Goal: Task Accomplishment & Management: Use online tool/utility

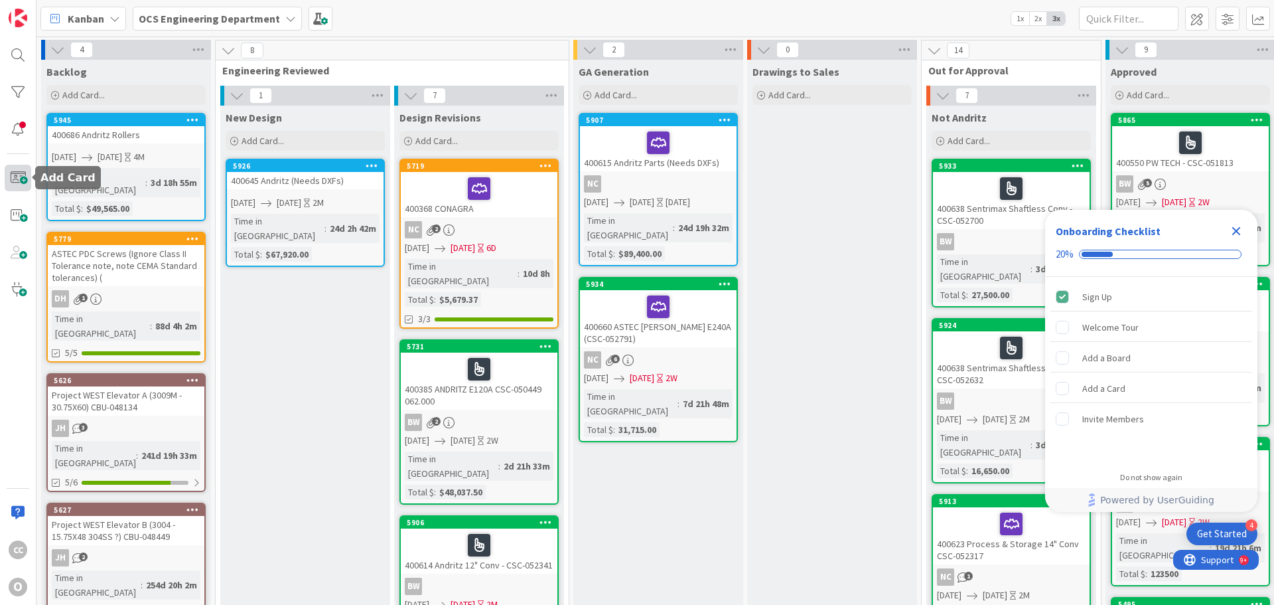
click at [15, 177] on span at bounding box center [18, 178] width 27 height 27
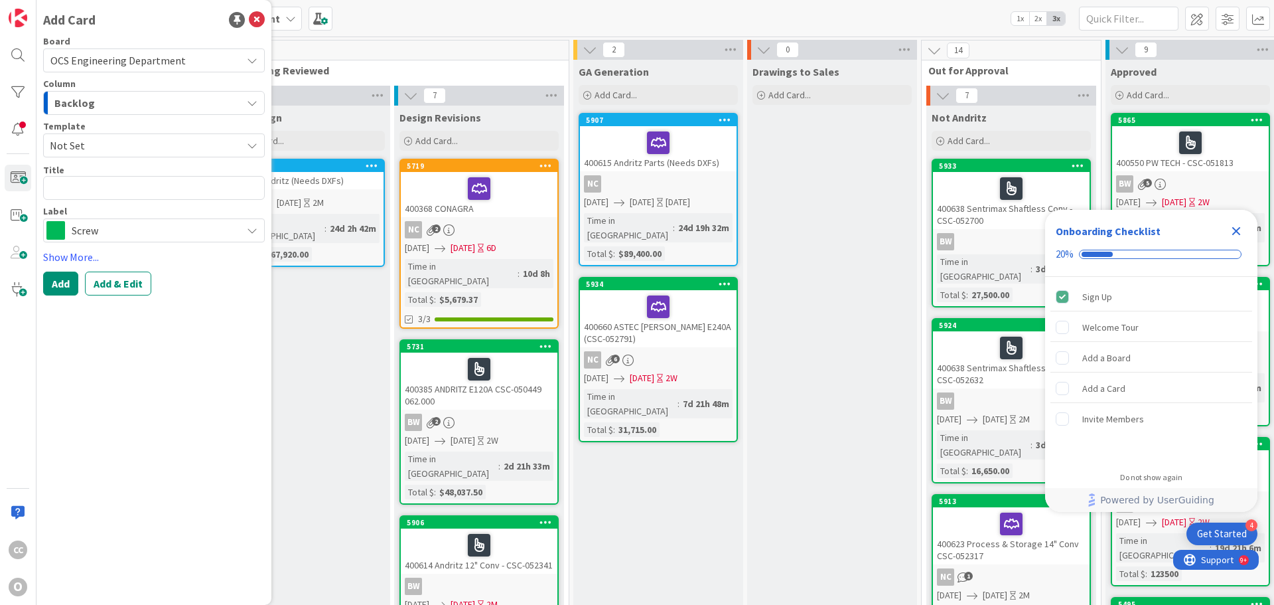
click at [83, 188] on textarea at bounding box center [154, 188] width 222 height 24
type textarea "x"
type textarea "4"
type textarea "x"
type textarea "40"
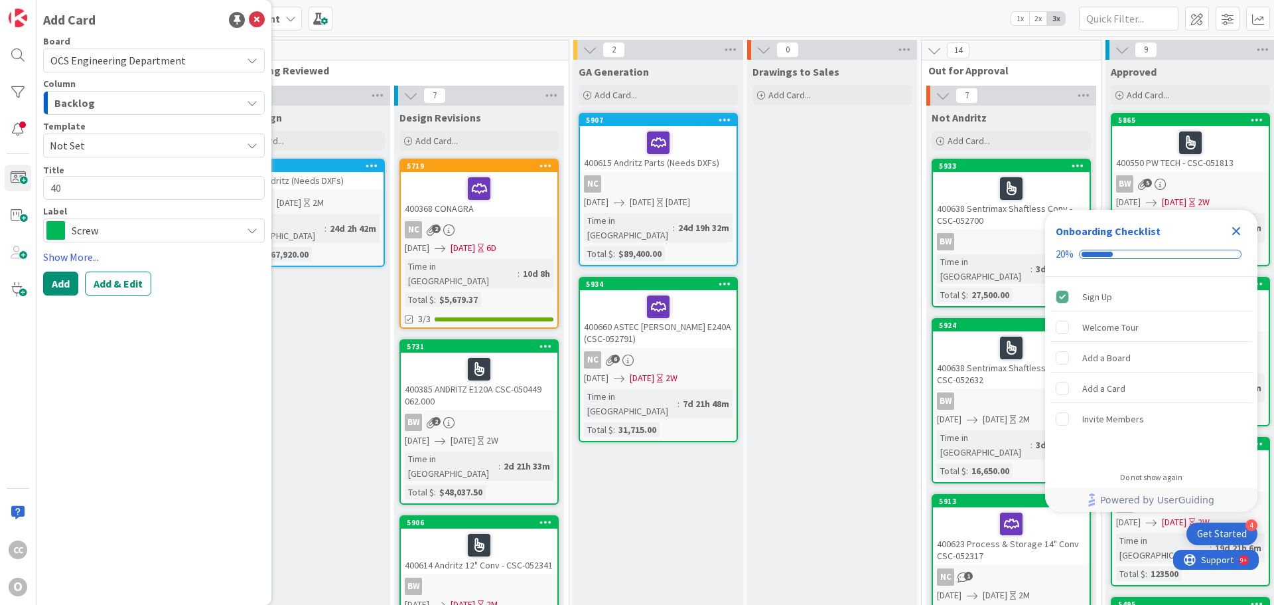
type textarea "x"
type textarea "400"
type textarea "x"
type textarea "4006"
type textarea "x"
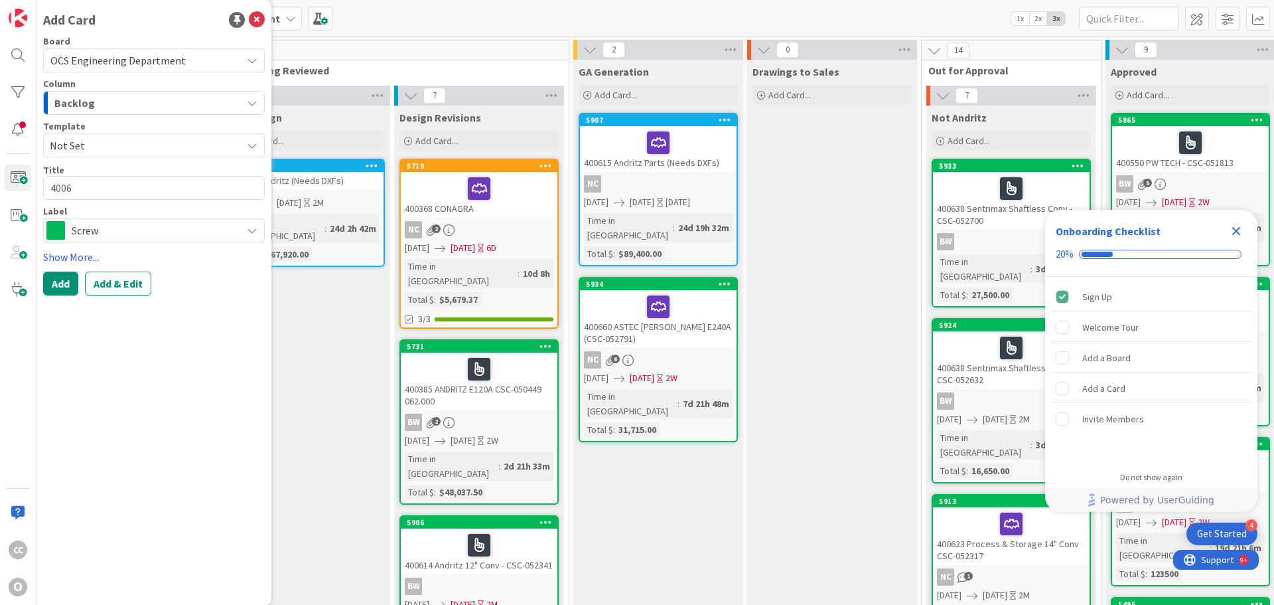
type textarea "40069"
type textarea "x"
type textarea "400692"
type textarea "x"
type textarea "400692"
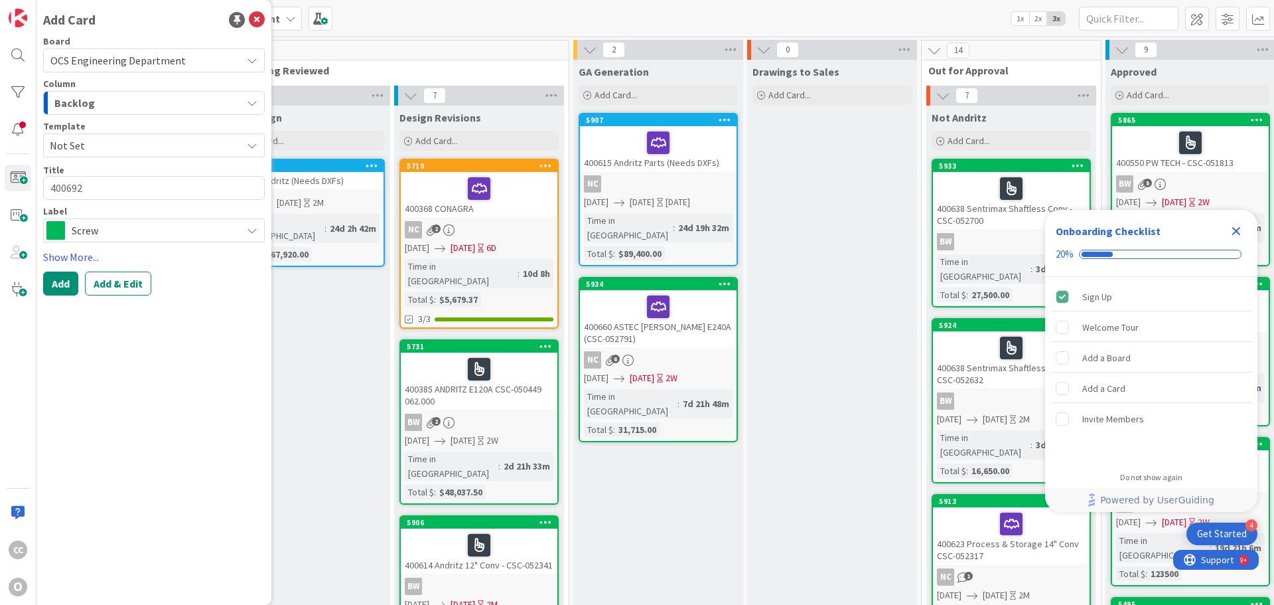
type textarea "x"
type textarea "400692 3"
type textarea "x"
type textarea "400692 3B"
type textarea "x"
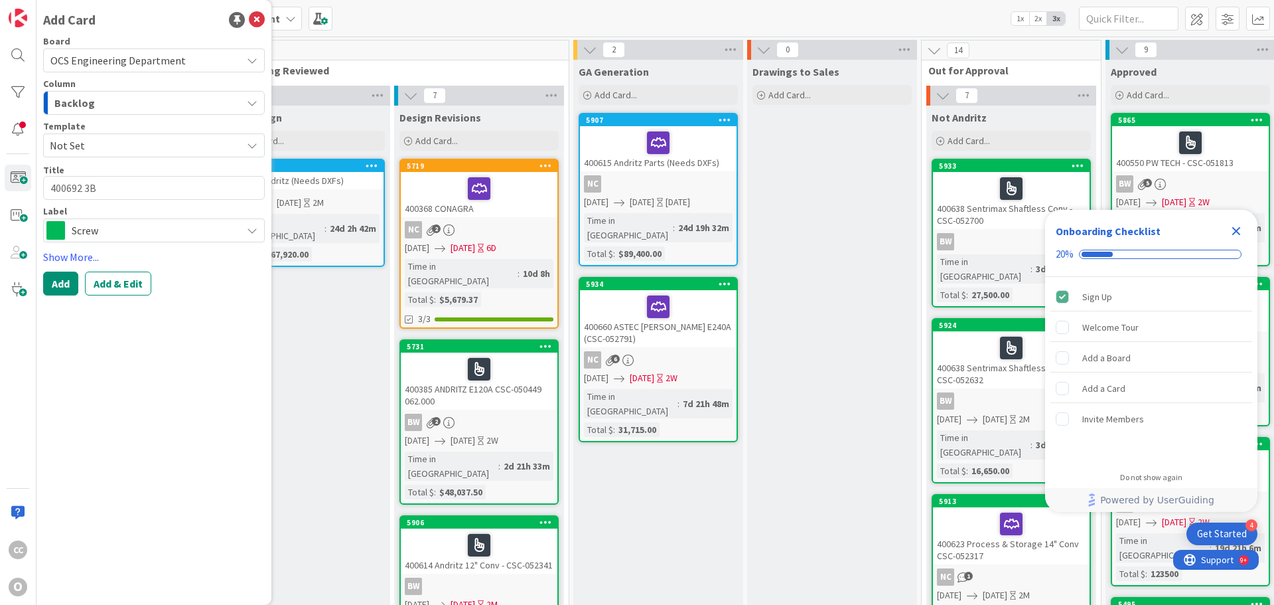
type textarea "400692 3BG"
type textarea "x"
type textarea "400692 3BG"
type textarea "x"
type textarea "400692 3BG S"
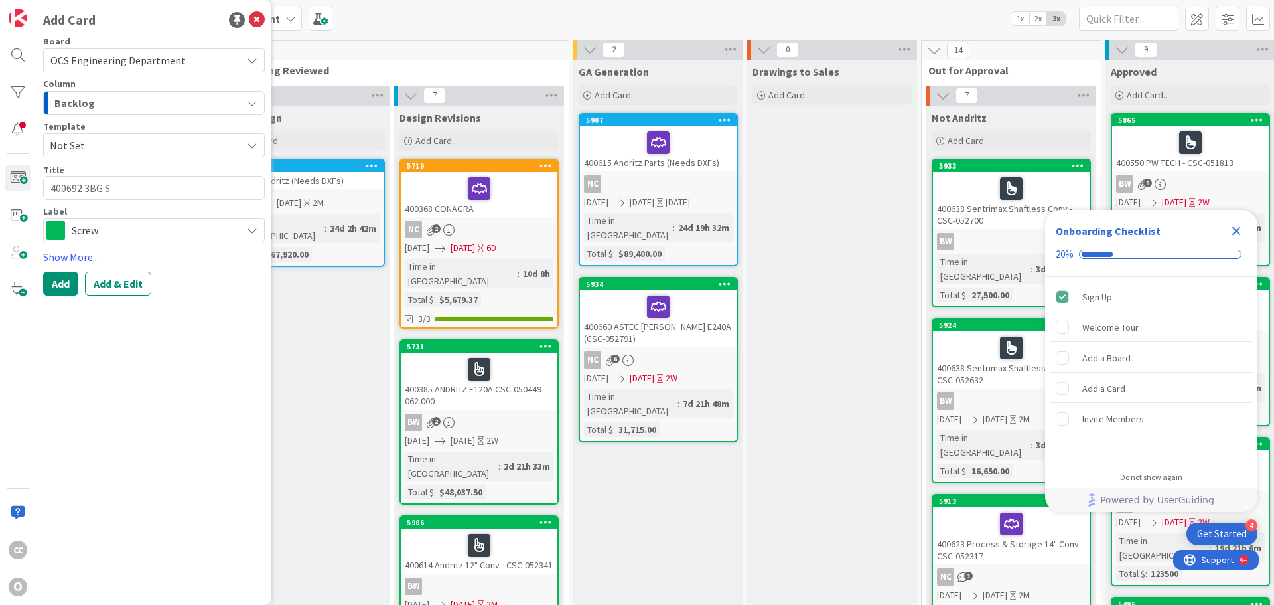
type textarea "x"
type textarea "400692 3BG SU"
type textarea "x"
type textarea "400692 3BG SUP"
type textarea "x"
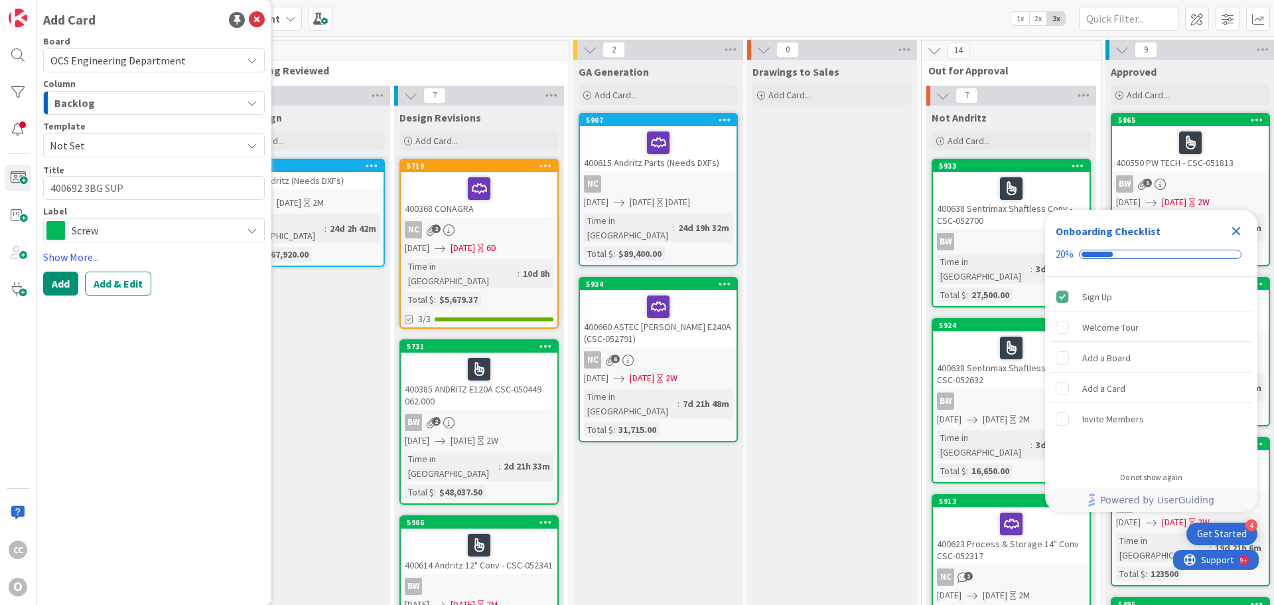
type textarea "400692 3BG SUPP"
type textarea "x"
type textarea "400692 3BG SUPPL"
type textarea "x"
type textarea "400692 3BG SUPPLY"
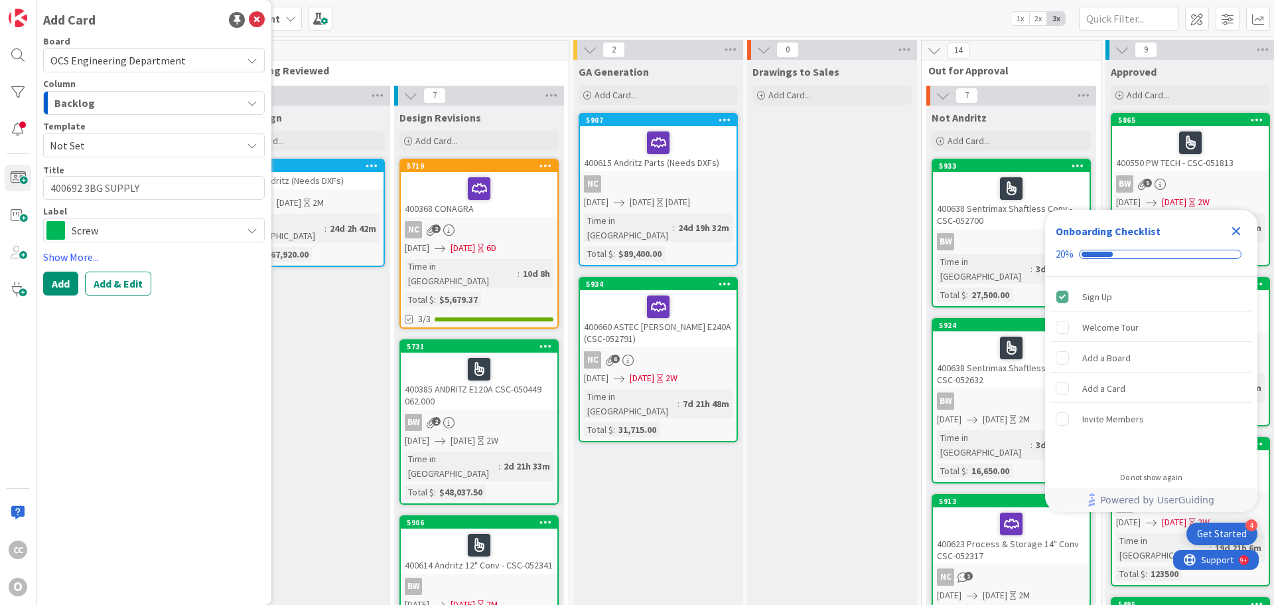
type textarea "x"
type textarea "400692 3BG SUPPLY"
type textarea "x"
type textarea "400692 3BG SUPPLY E"
type textarea "x"
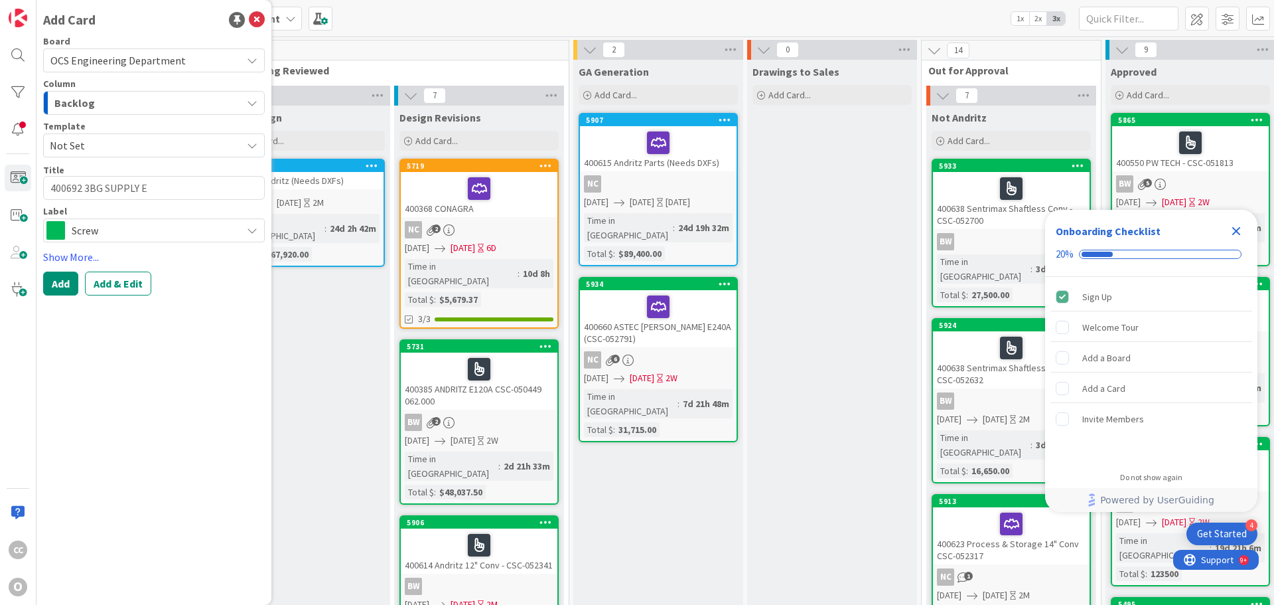
type textarea "400692 3BG SUPPLY E6"
type textarea "x"
type textarea "400692 3BG SUPPLY E60"
type textarea "x"
type textarea "400692 3BG SUPPLY E604"
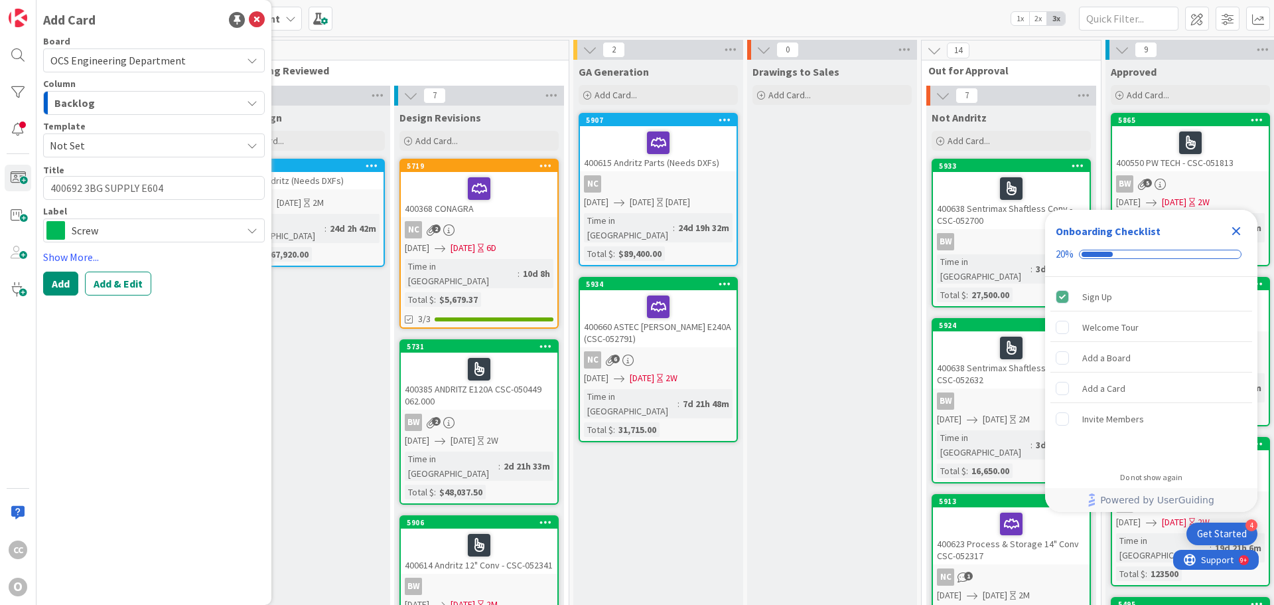
click at [108, 229] on span "Screw" at bounding box center [153, 230] width 163 height 19
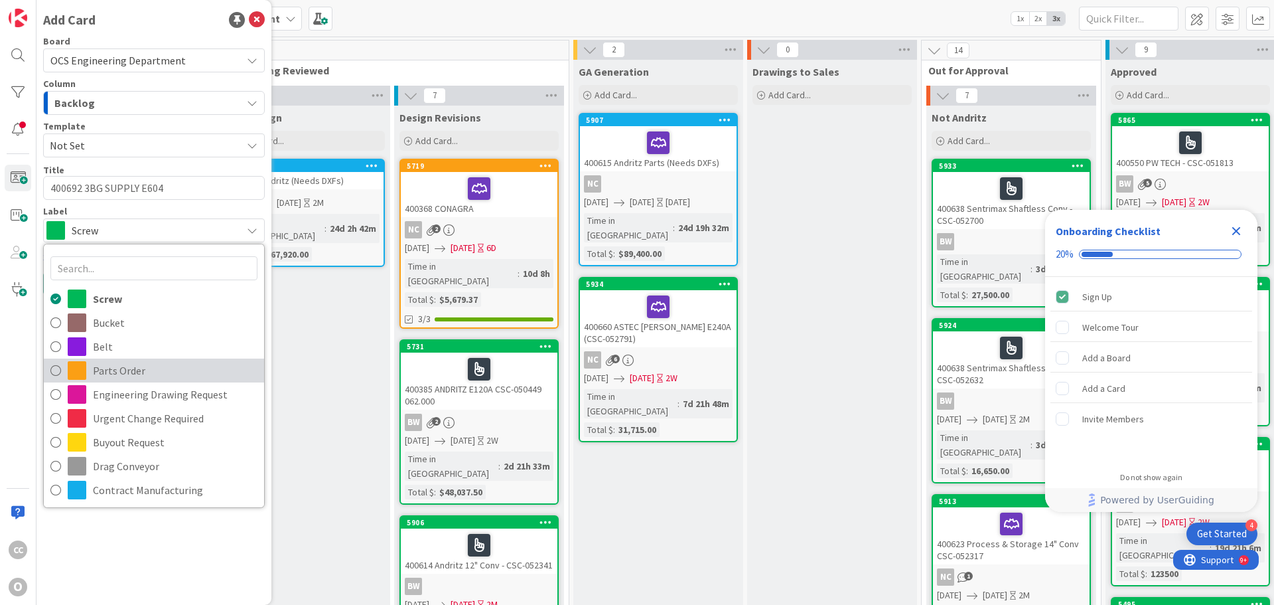
click at [121, 362] on span "Parts Order" at bounding box center [175, 370] width 165 height 20
type textarea "x"
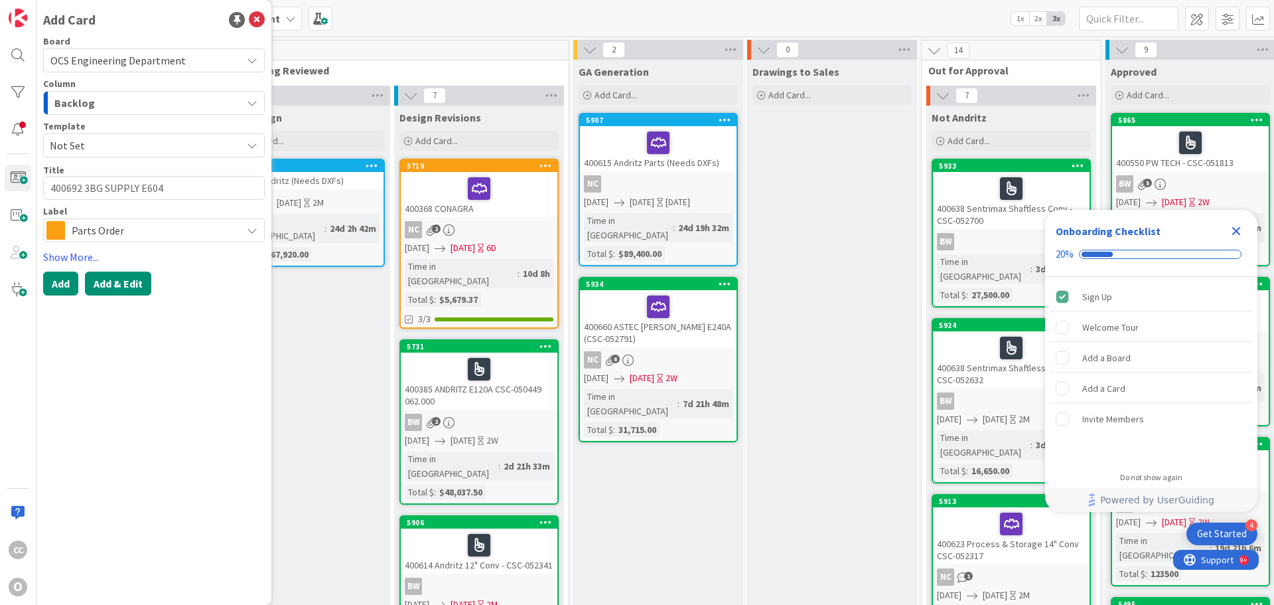
click at [118, 281] on button "Add & Edit" at bounding box center [118, 283] width 66 height 24
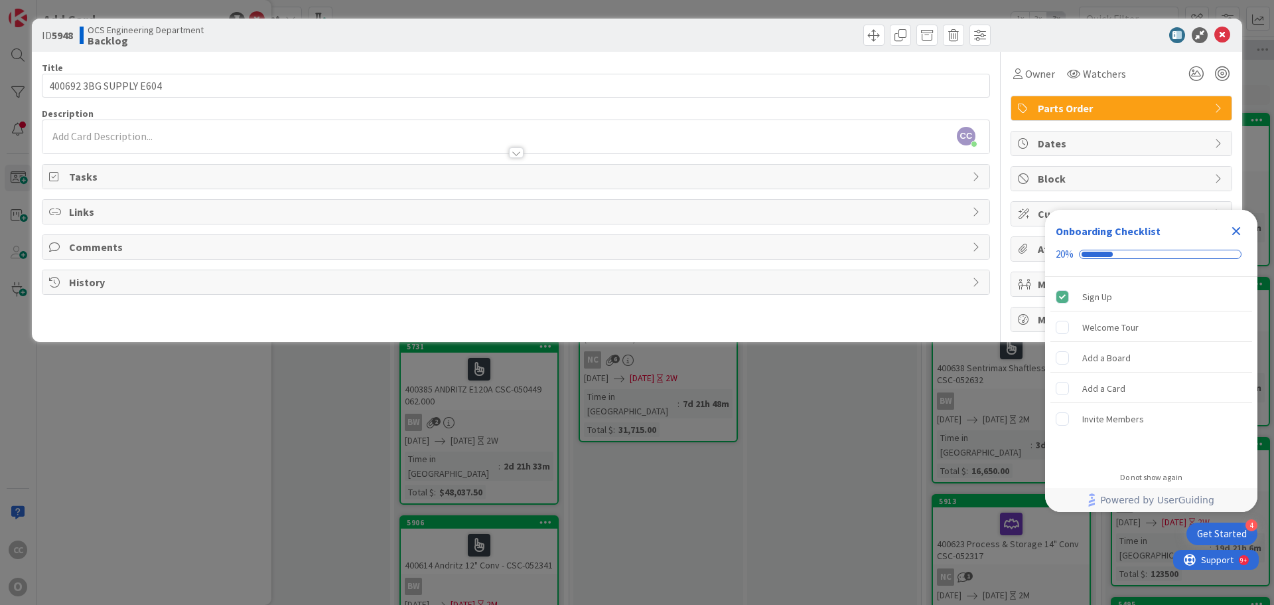
click at [1238, 227] on icon "Close Checklist" at bounding box center [1236, 231] width 16 height 16
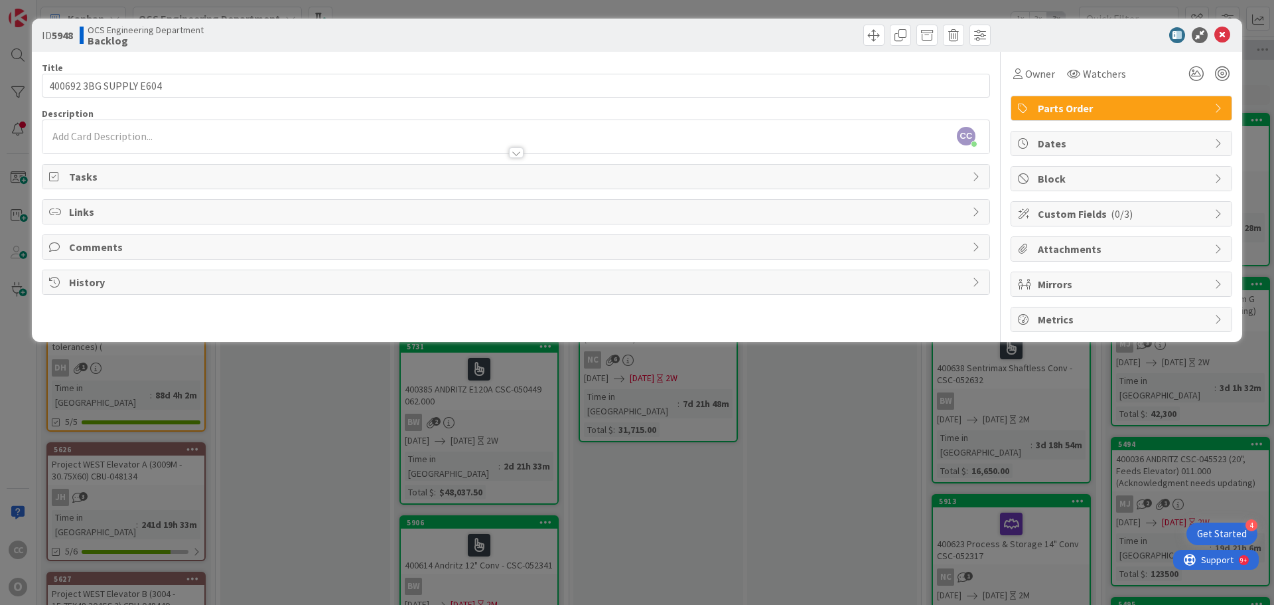
click at [1114, 139] on span "Dates" at bounding box center [1123, 143] width 170 height 16
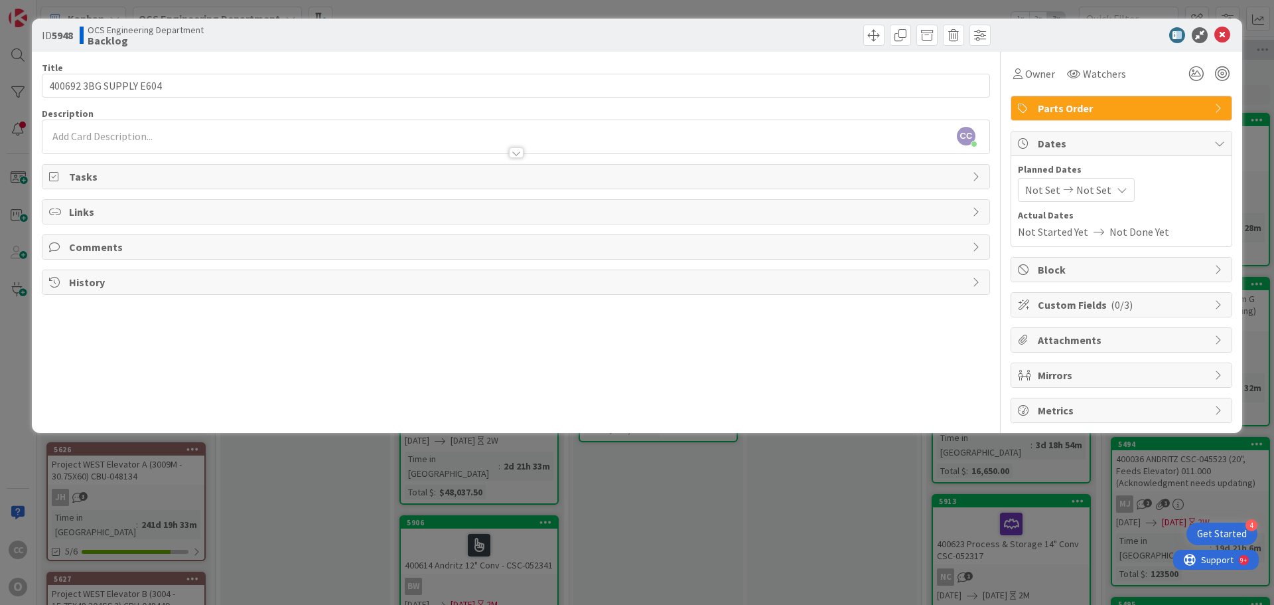
click at [1038, 190] on span "Not Set" at bounding box center [1042, 190] width 35 height 16
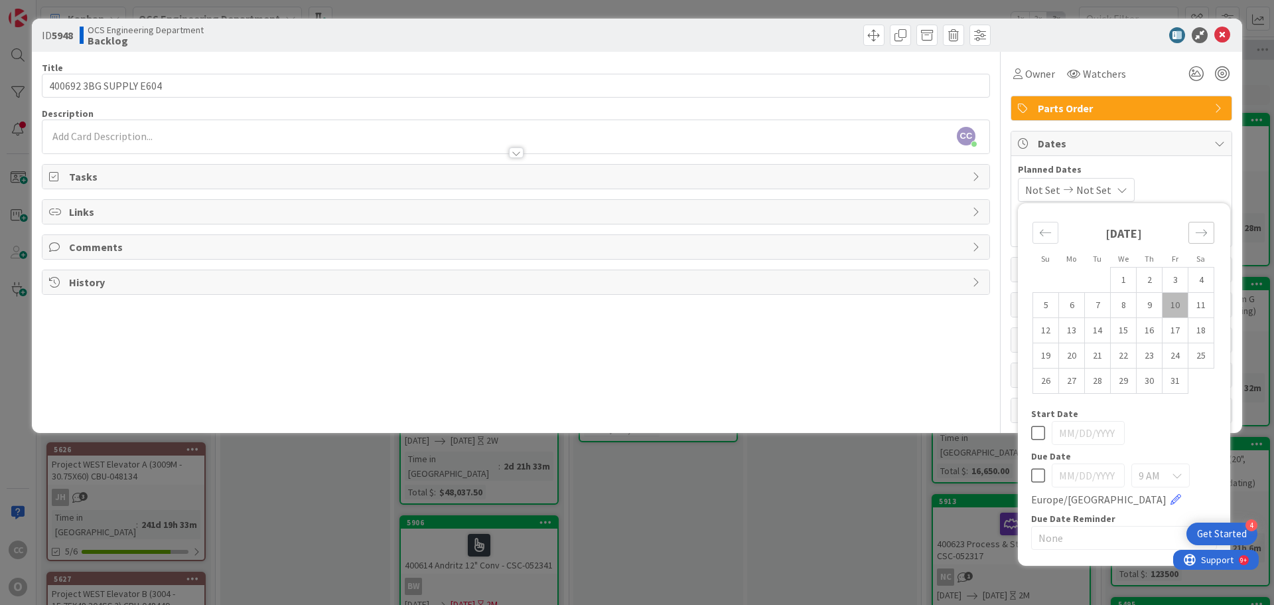
click at [1199, 230] on icon "Move forward to switch to the next month." at bounding box center [1201, 232] width 13 height 13
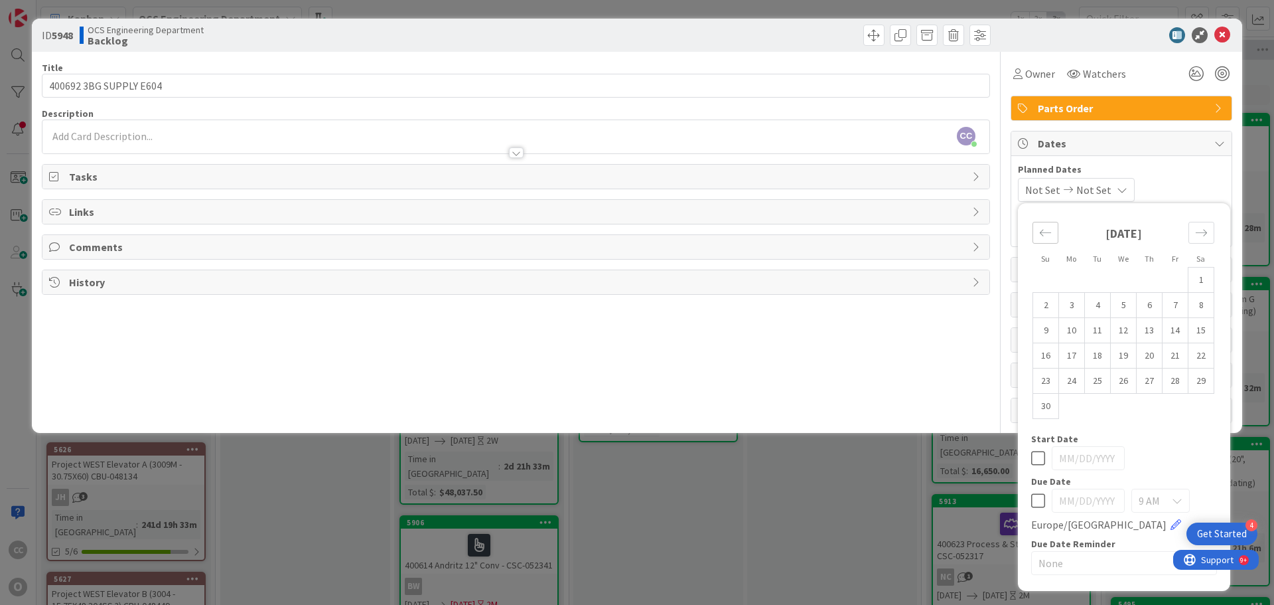
click at [1052, 230] on div "Move backward to switch to the previous month." at bounding box center [1046, 233] width 26 height 22
click at [1183, 305] on td "10" at bounding box center [1176, 305] width 26 height 25
type input "10/10/2025"
click at [1206, 231] on icon "Move forward to switch to the next month." at bounding box center [1201, 232] width 13 height 13
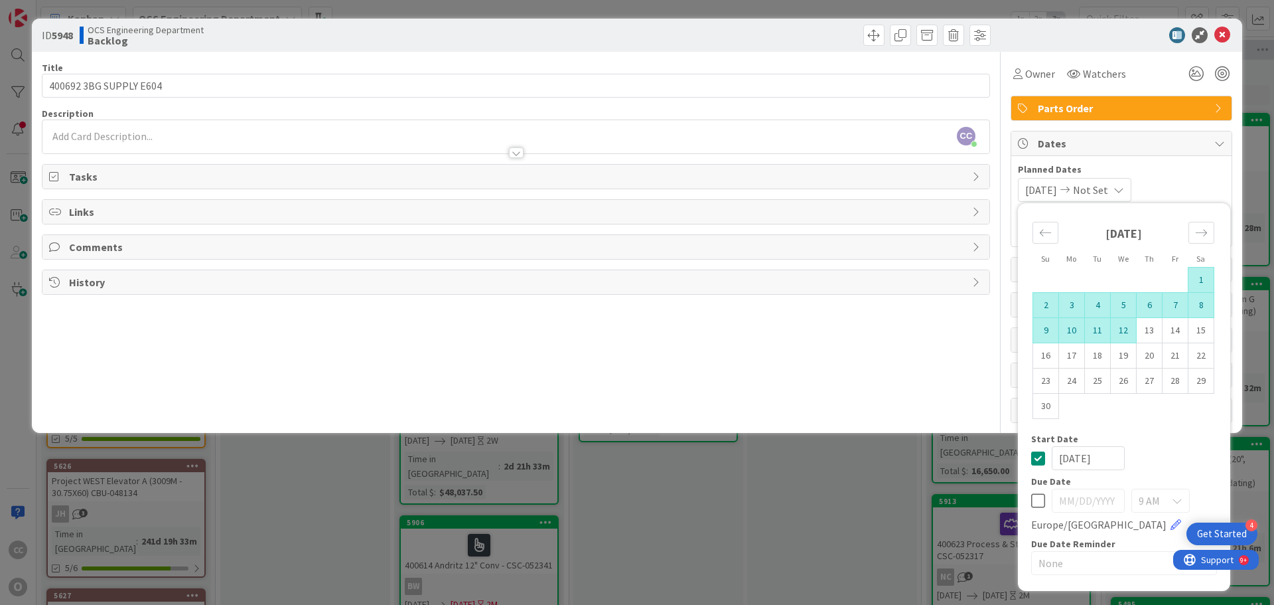
click at [1122, 331] on td "12" at bounding box center [1124, 330] width 26 height 25
type input "11/12/2025"
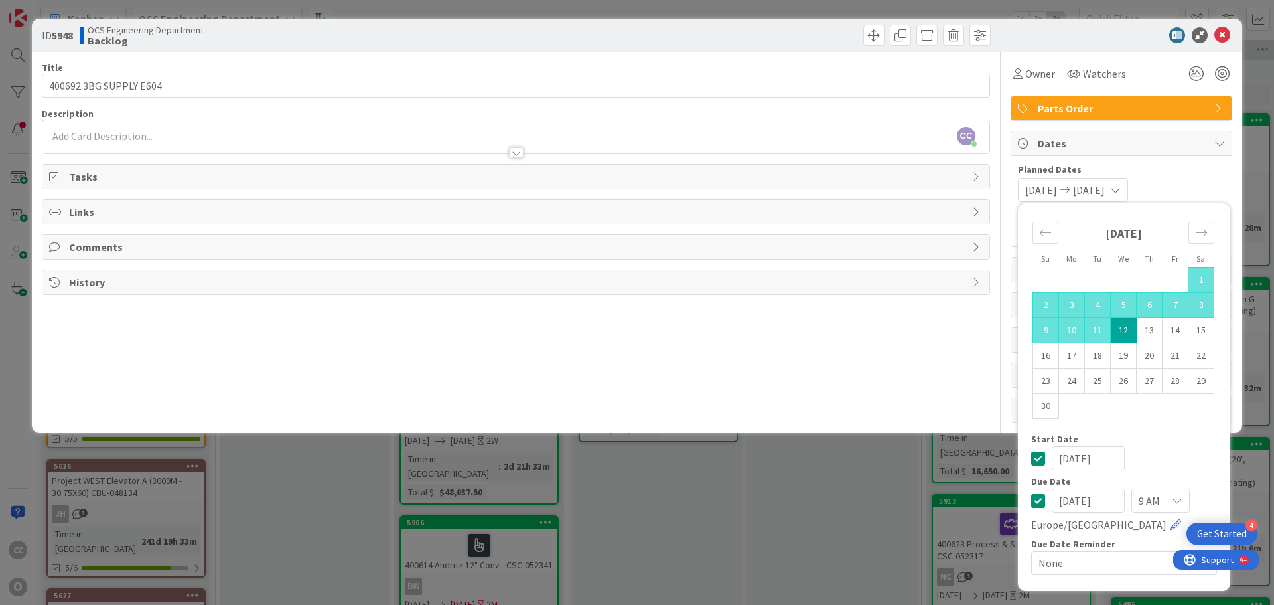
click at [1211, 190] on div "10/10/2025 11/12/2025 Su Mo Tu We Th Fr Sa October 2025 1 2 3 4 5 6 7 8 9 10 11…" at bounding box center [1121, 190] width 207 height 24
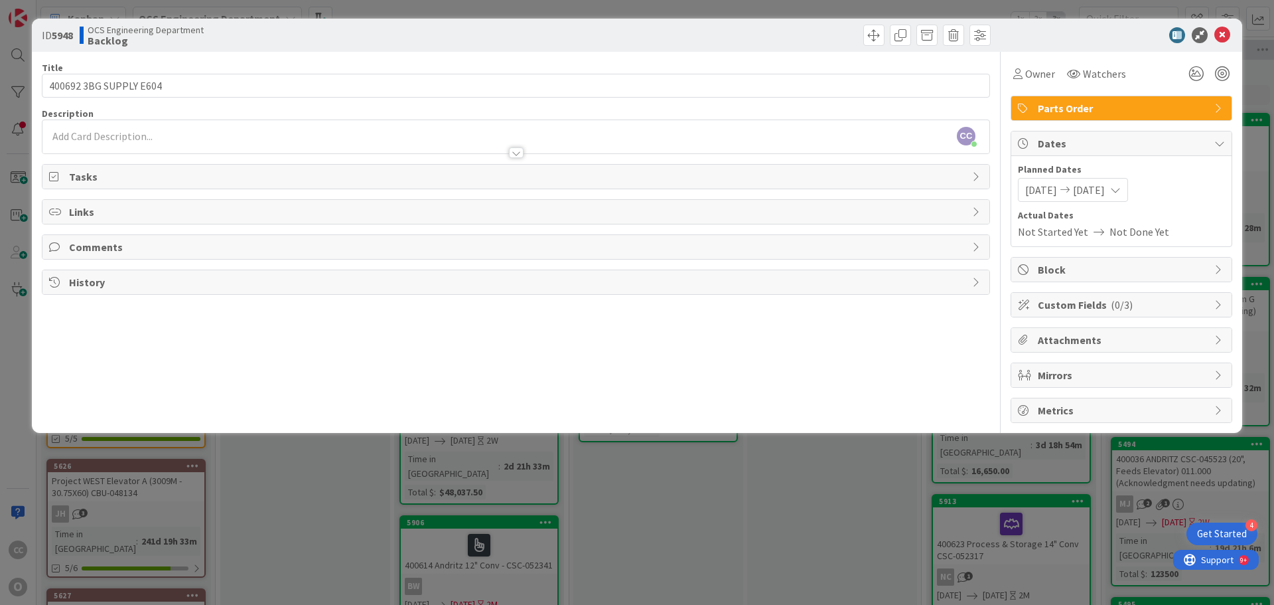
click at [1059, 305] on span "Custom Fields ( 0/3 )" at bounding box center [1123, 305] width 170 height 16
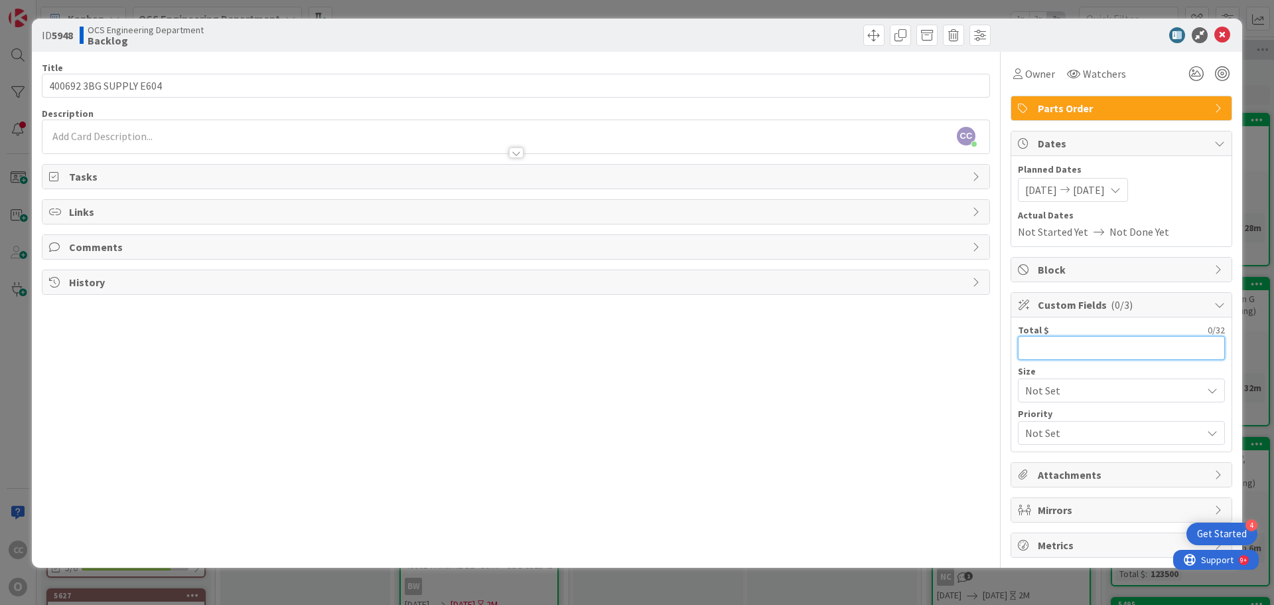
click at [1041, 357] on input "text" at bounding box center [1121, 348] width 207 height 24
type input "5,195"
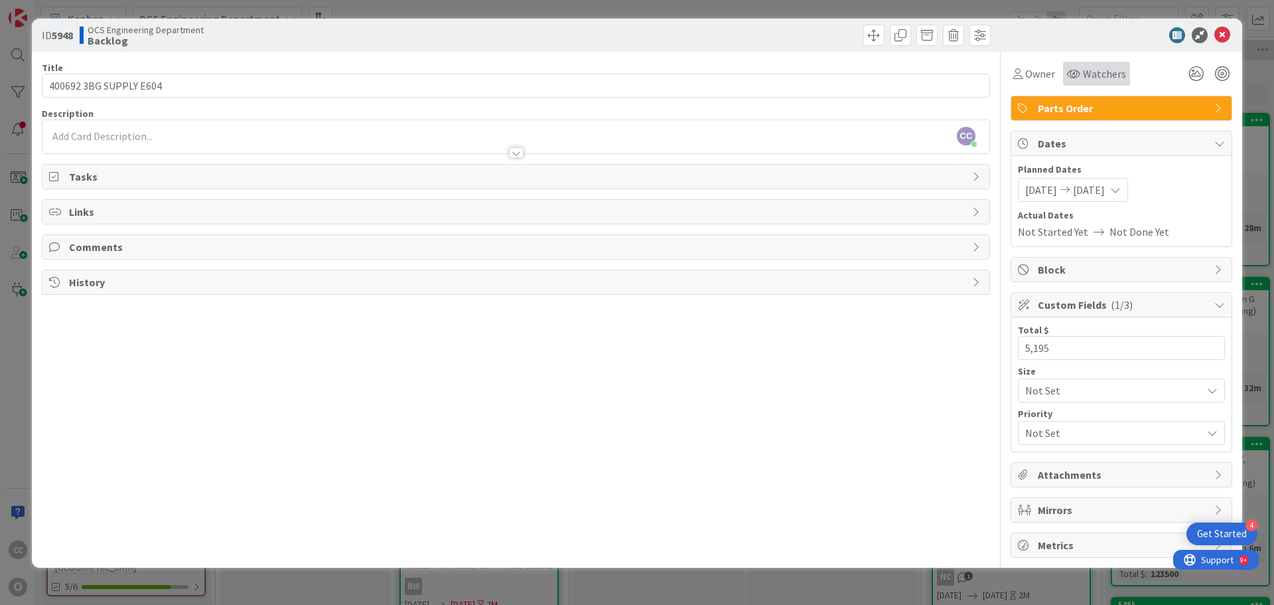
click at [1090, 72] on span "Watchers" at bounding box center [1104, 74] width 43 height 16
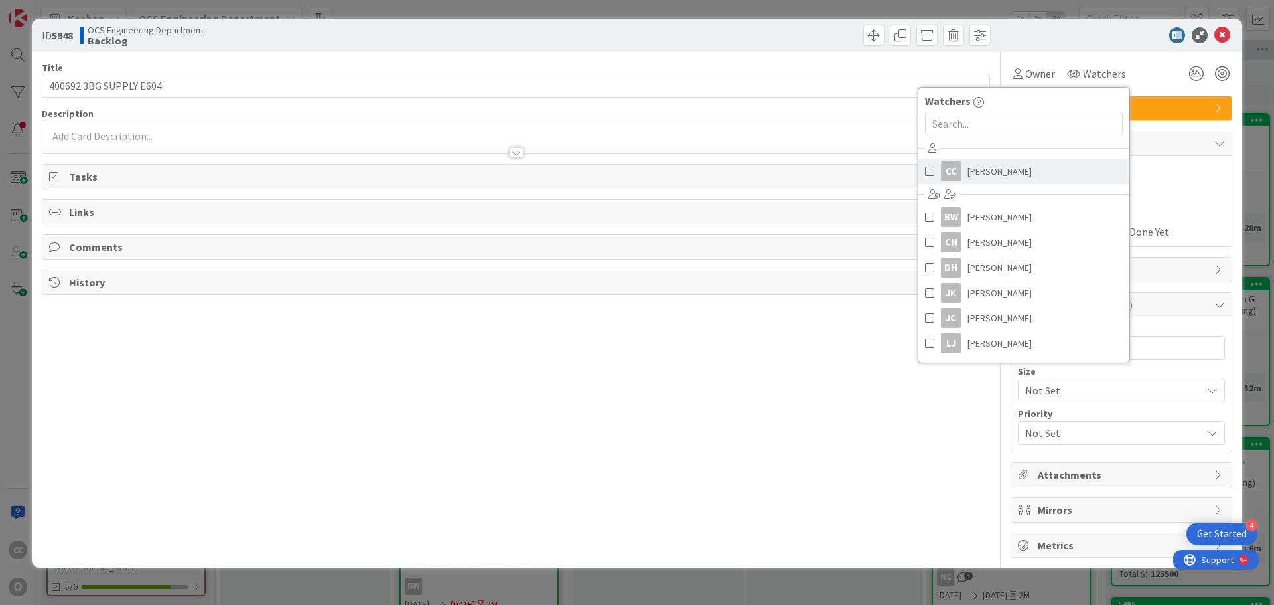
click at [990, 168] on span "Cameron Chambers" at bounding box center [1000, 171] width 64 height 20
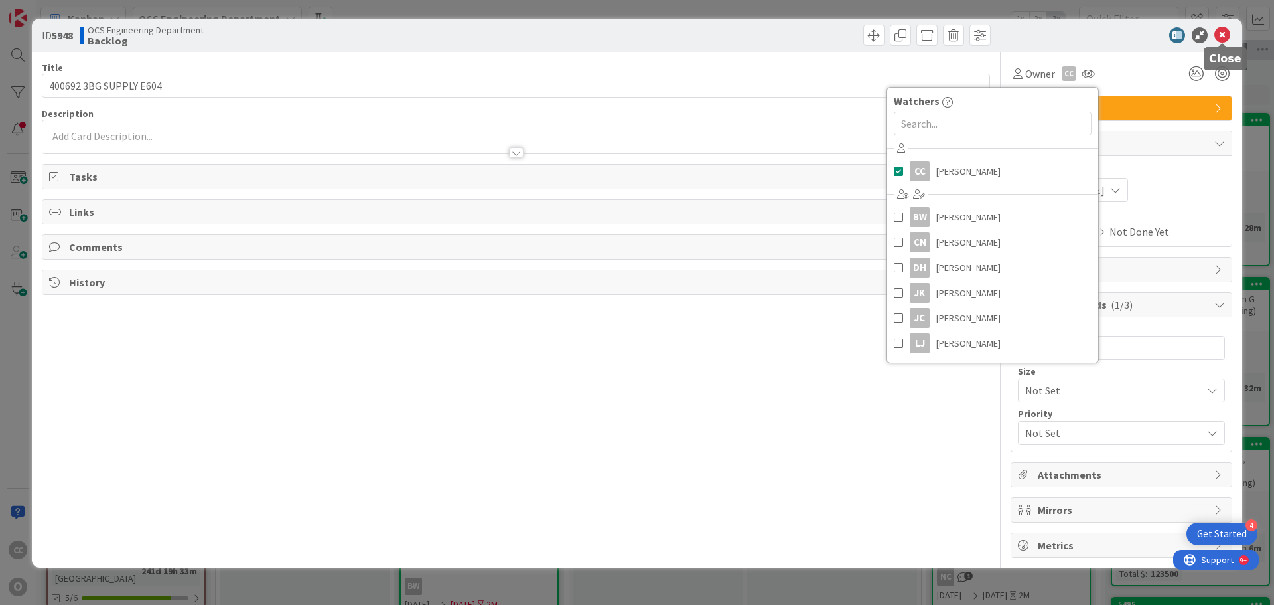
click at [1225, 37] on icon at bounding box center [1223, 35] width 16 height 16
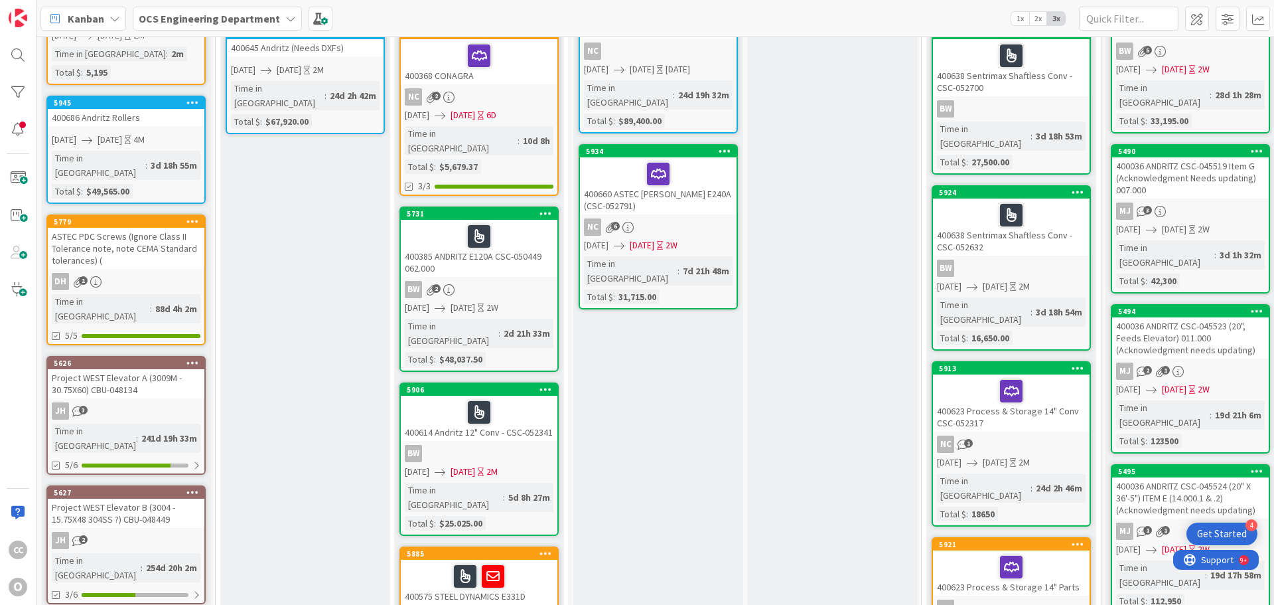
scroll to position [133, 7]
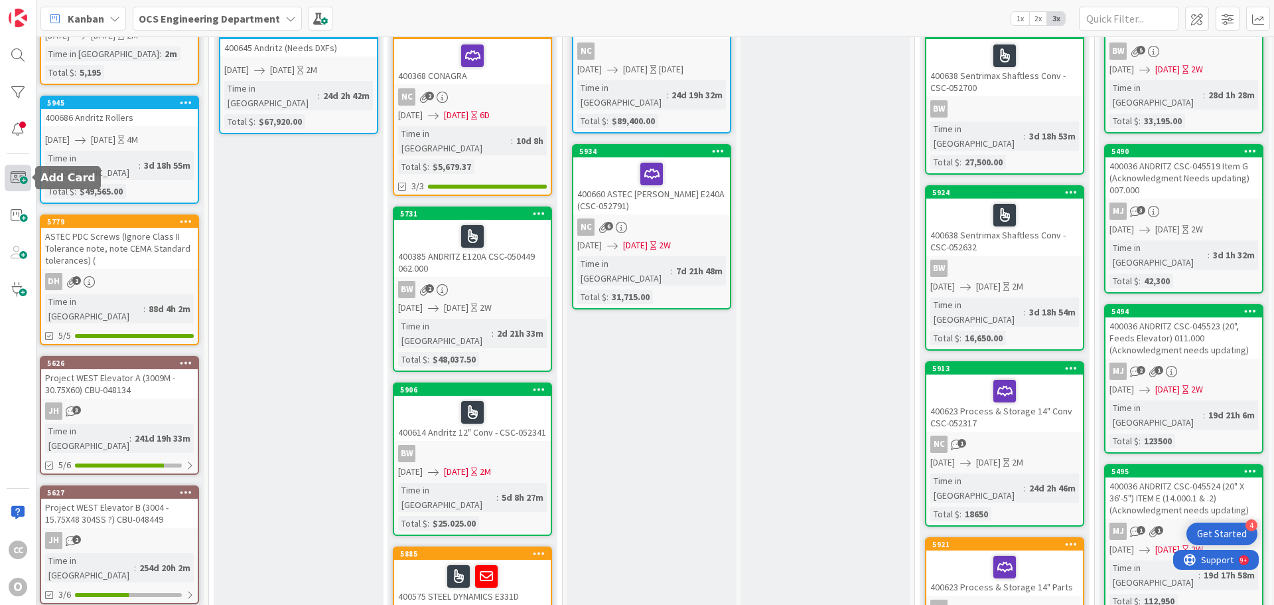
click at [16, 179] on span at bounding box center [18, 178] width 27 height 27
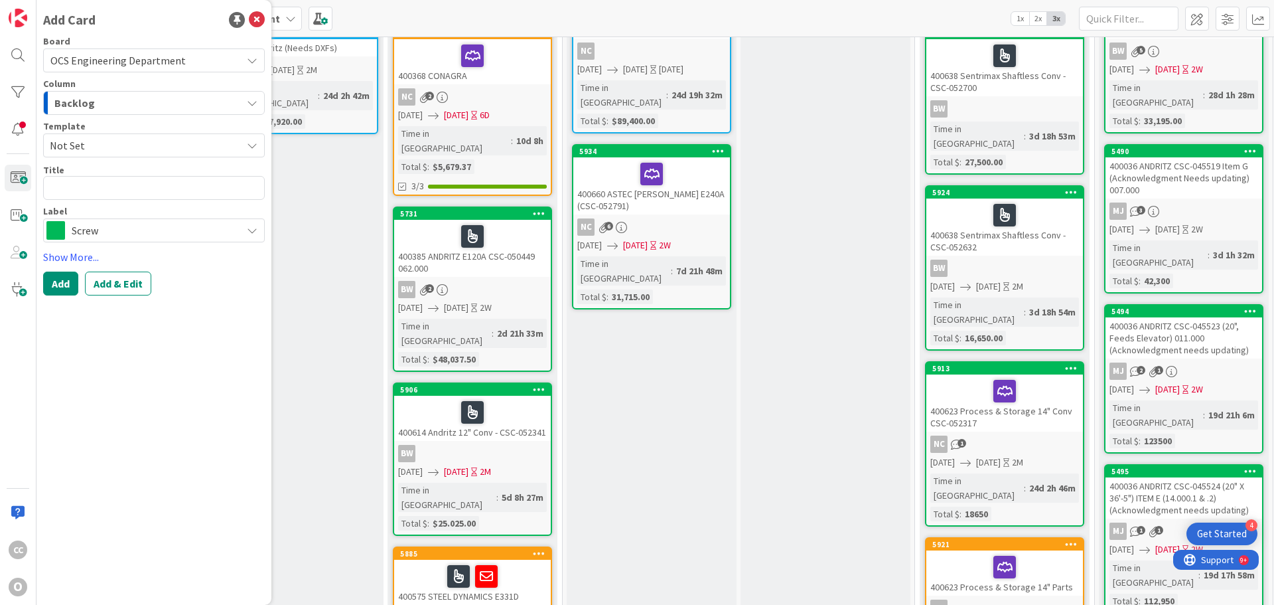
type textarea "x"
type textarea "4"
type textarea "x"
type textarea "40"
type textarea "x"
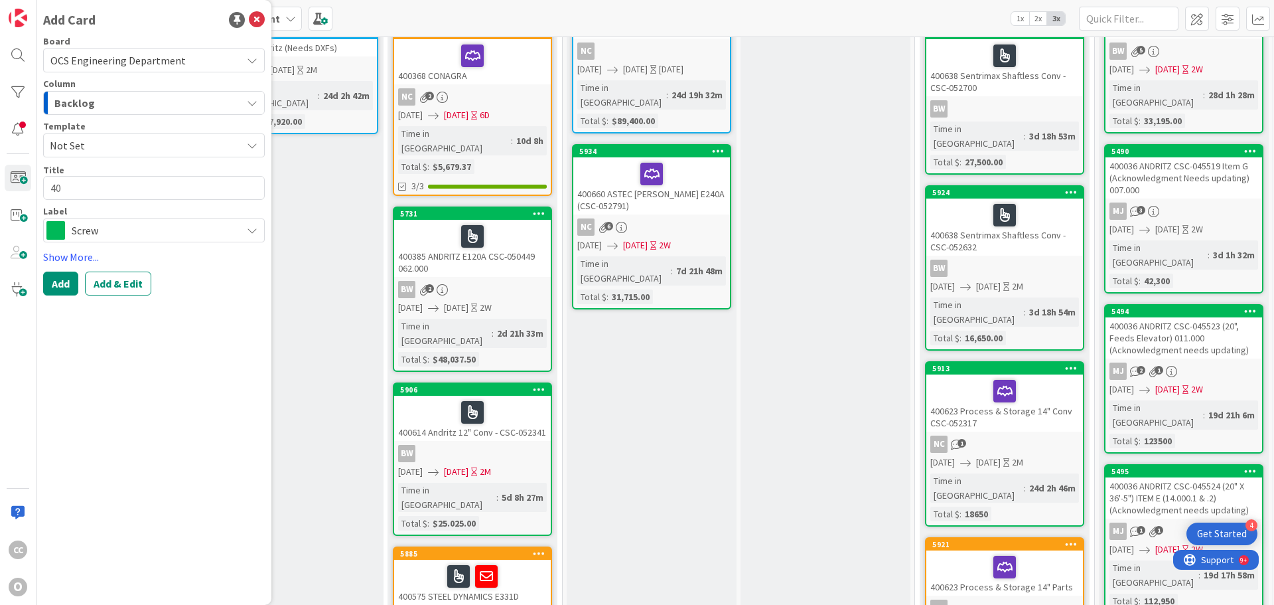
type textarea "400"
type textarea "x"
type textarea "4006"
type textarea "x"
type textarea "40069"
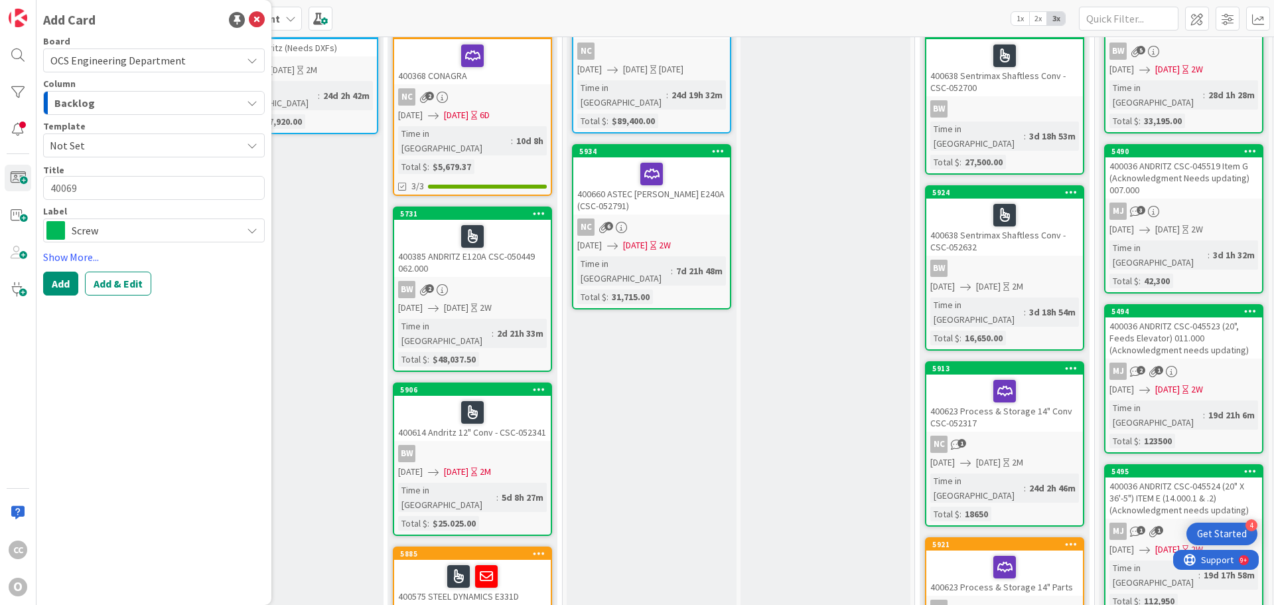
type textarea "x"
type textarea "400693"
click at [127, 234] on span "Screw" at bounding box center [153, 230] width 163 height 19
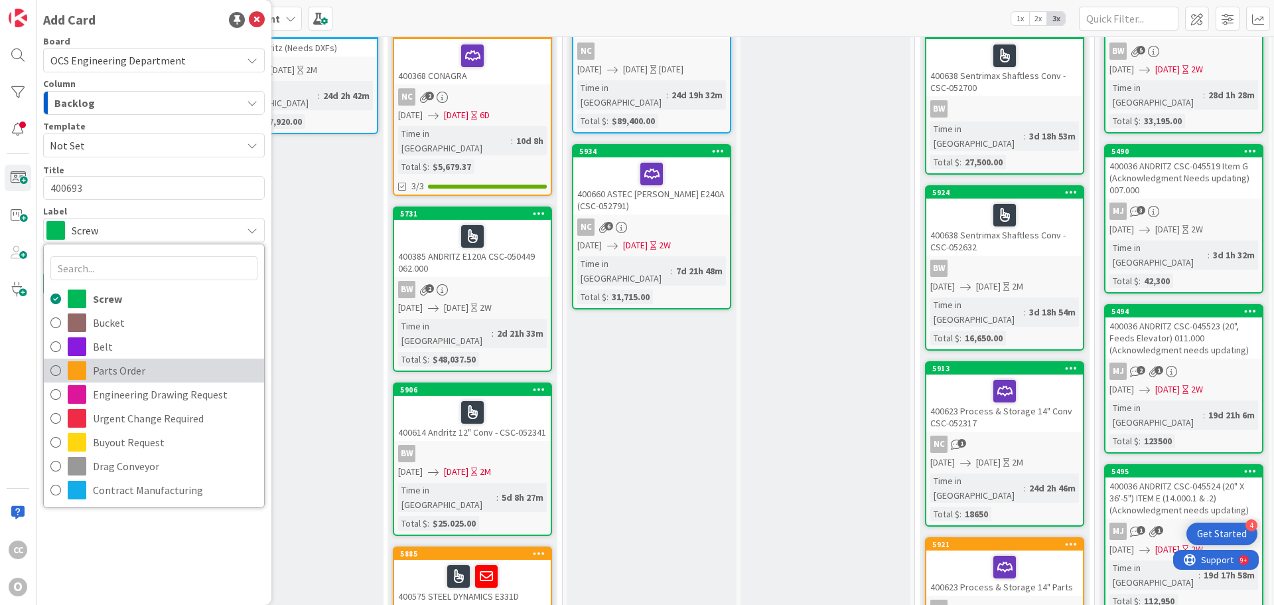
drag, startPoint x: 110, startPoint y: 363, endPoint x: 114, endPoint y: 355, distance: 8.9
click at [110, 363] on span "Parts Order" at bounding box center [175, 370] width 165 height 20
type textarea "x"
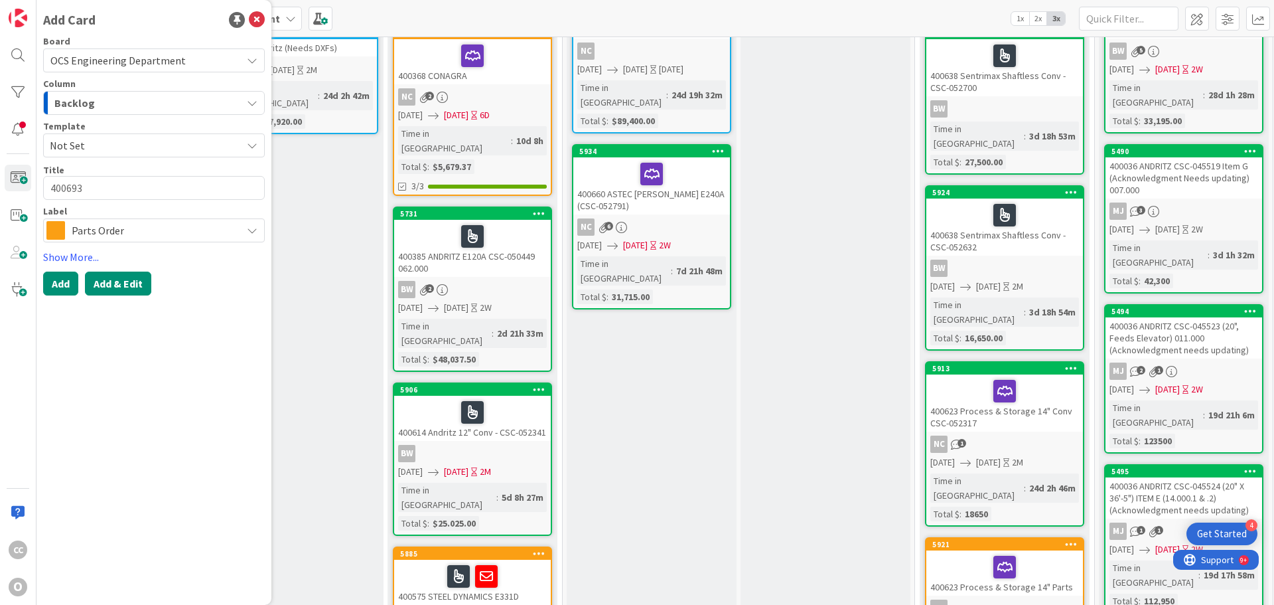
click at [100, 275] on button "Add & Edit" at bounding box center [118, 283] width 66 height 24
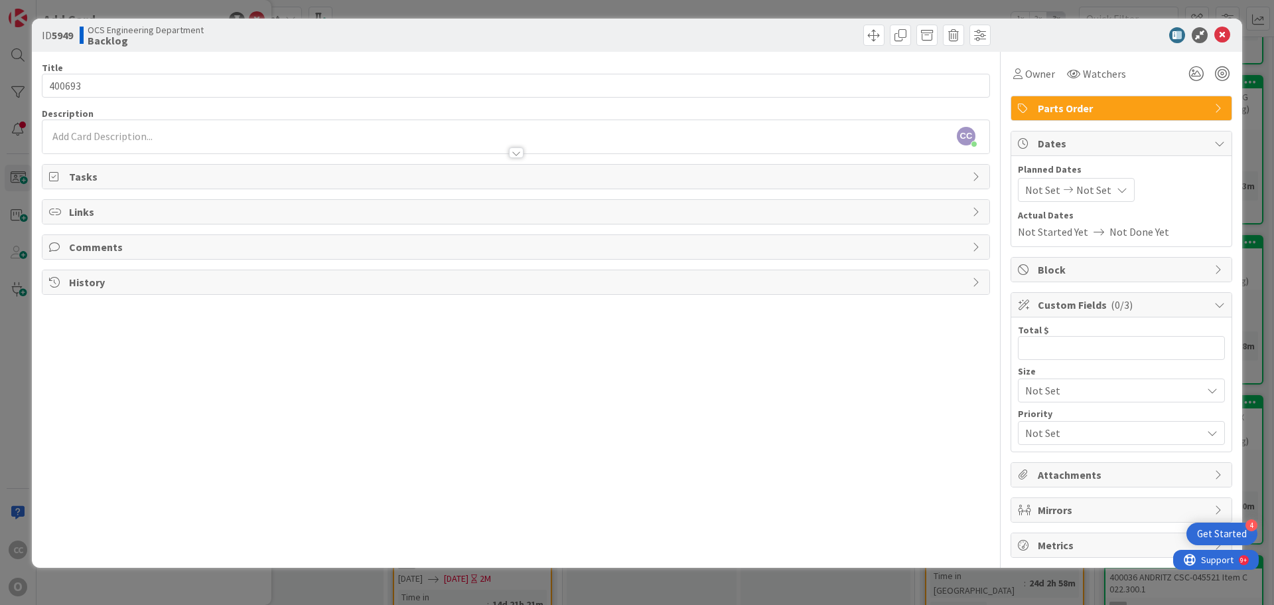
click at [1035, 185] on span "Not Set" at bounding box center [1042, 190] width 35 height 16
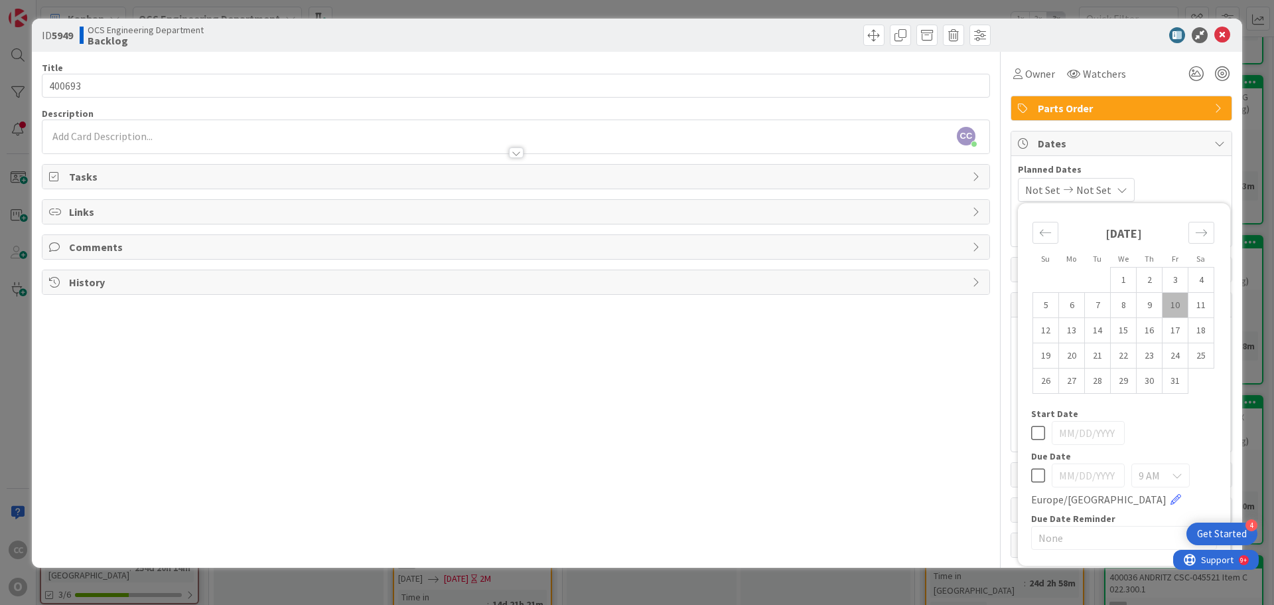
click at [1181, 303] on td "10" at bounding box center [1176, 305] width 26 height 25
type input "10/10/2025"
click at [1199, 236] on icon "Move forward to switch to the next month." at bounding box center [1201, 232] width 13 height 13
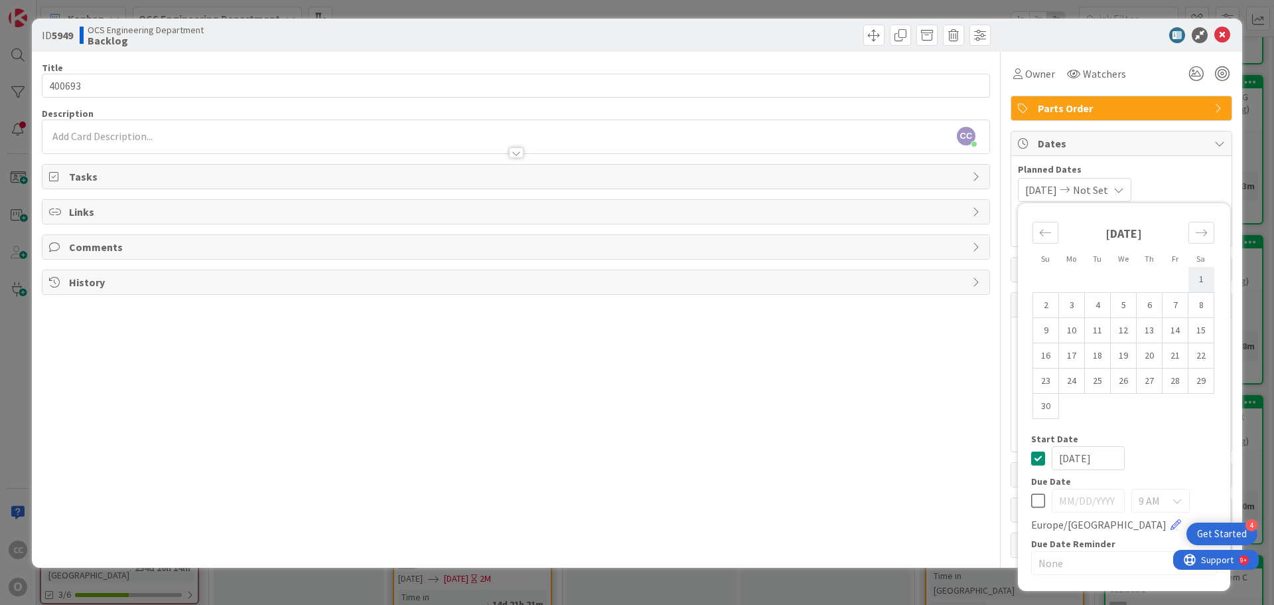
scroll to position [218, 7]
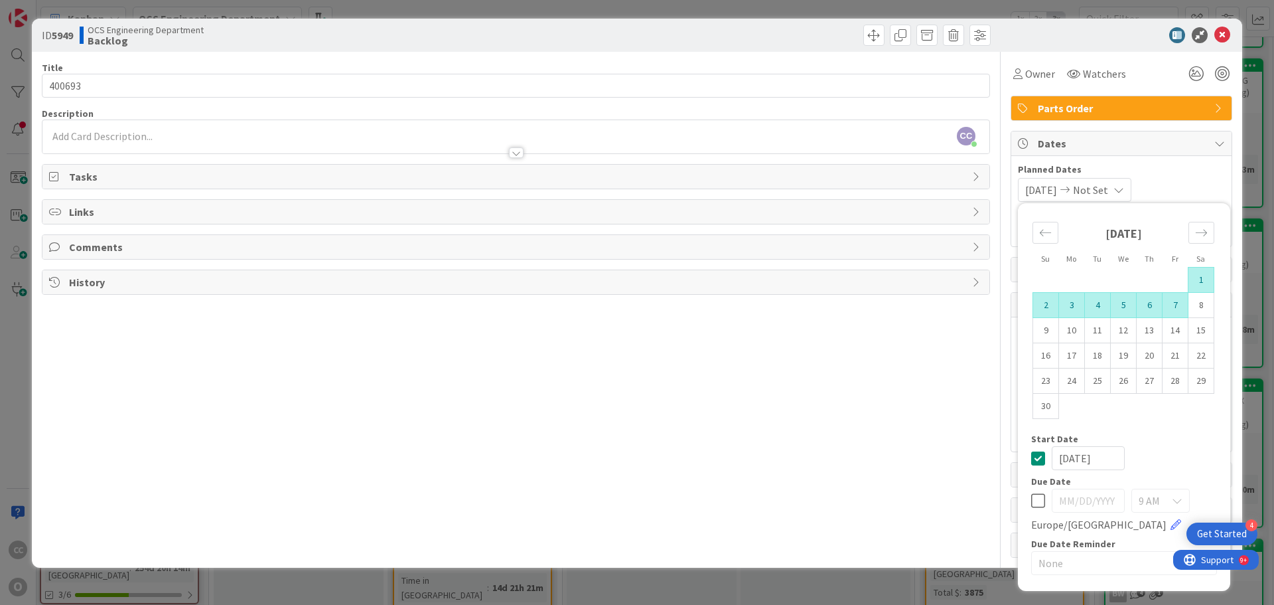
click at [1171, 309] on td "7" at bounding box center [1176, 305] width 26 height 25
type input "11/07/2025"
click at [1144, 427] on div "October 2025 1 2 3 4 5 6 7 8 9 10 11 12 13 14 15 16 17 18 19 20 21 22 23 24 25 …" at bounding box center [1123, 322] width 211 height 224
click at [1193, 173] on span "Planned Dates" at bounding box center [1121, 170] width 207 height 14
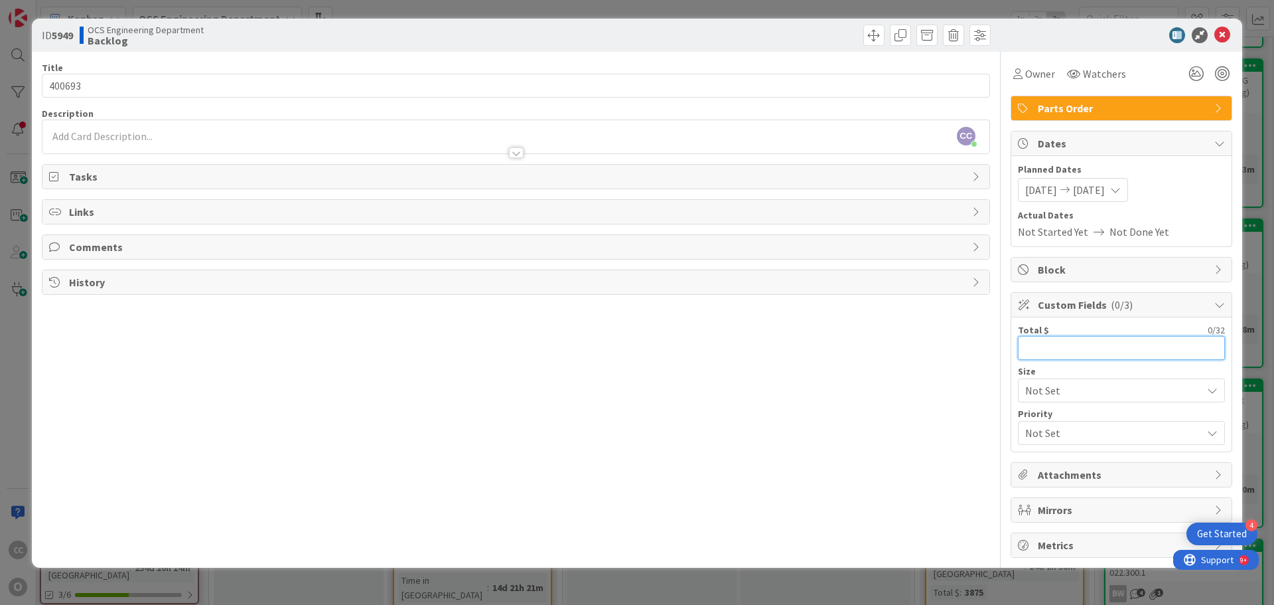
click at [1083, 342] on input "text" at bounding box center [1121, 348] width 207 height 24
type input "5,777"
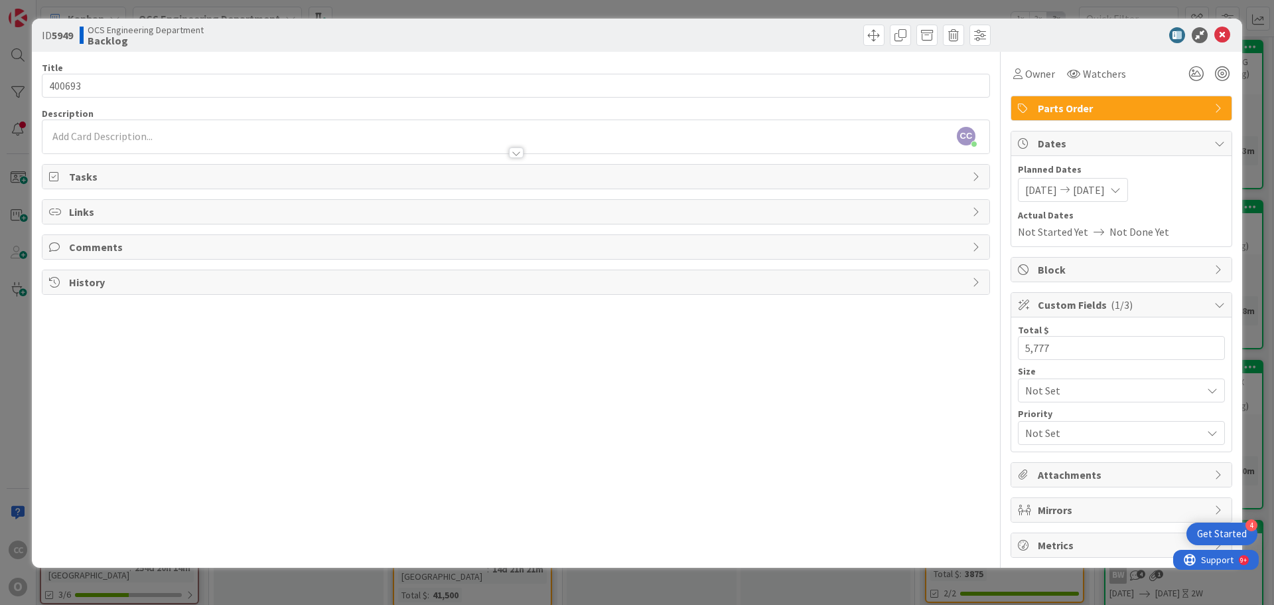
click at [1055, 479] on span "Attachments" at bounding box center [1123, 475] width 170 height 16
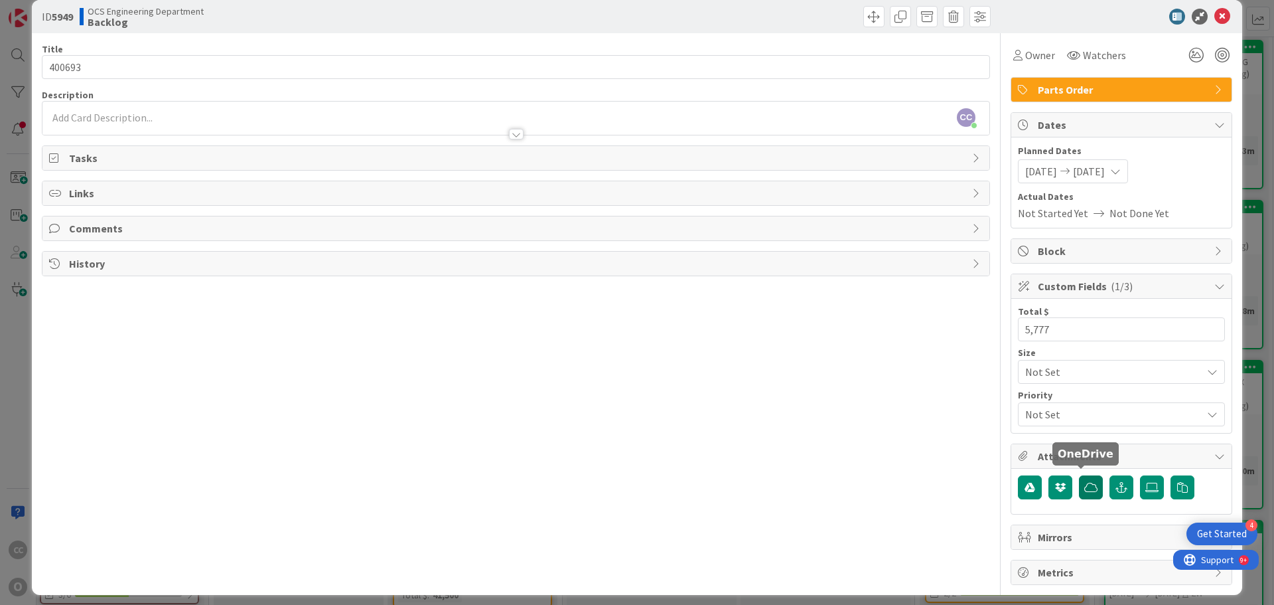
scroll to position [27, 0]
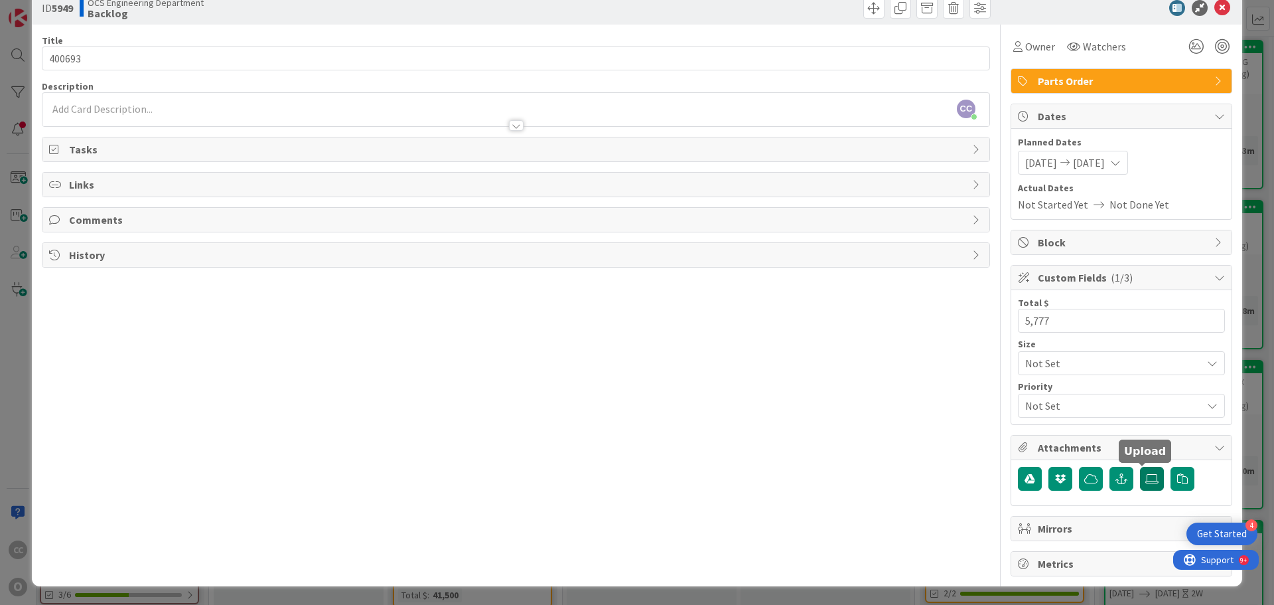
click at [1140, 481] on label at bounding box center [1152, 479] width 24 height 24
click at [1140, 467] on input "file" at bounding box center [1140, 467] width 0 height 0
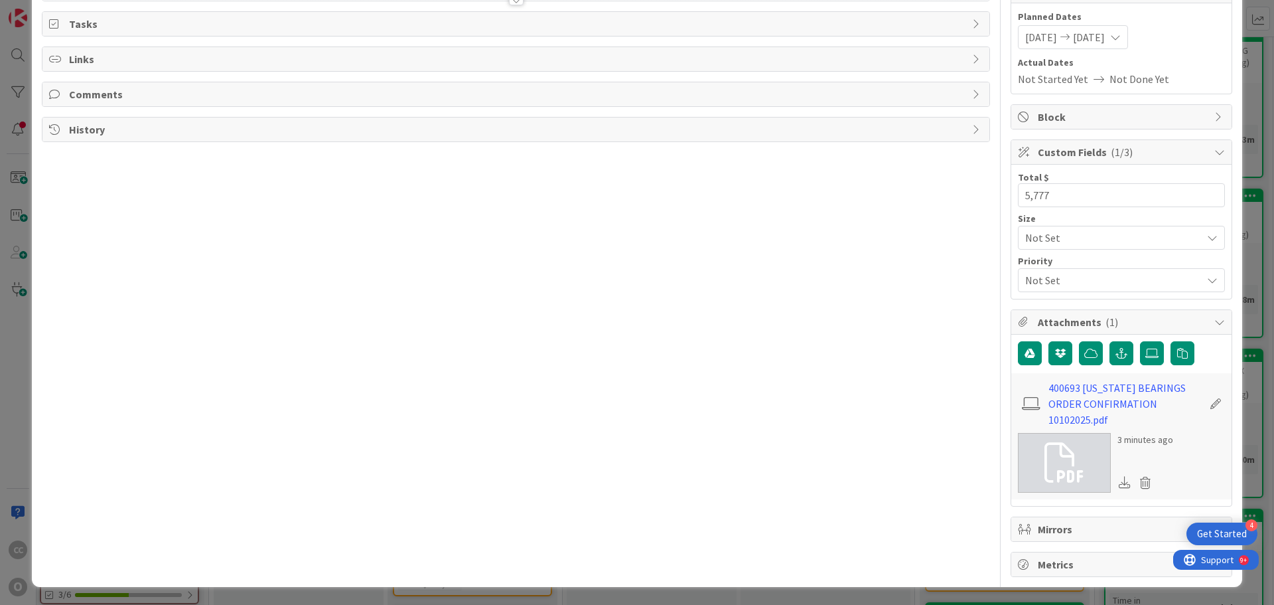
scroll to position [153, 0]
click at [1140, 350] on label at bounding box center [1152, 352] width 24 height 24
click at [1140, 340] on input "file" at bounding box center [1140, 340] width 0 height 0
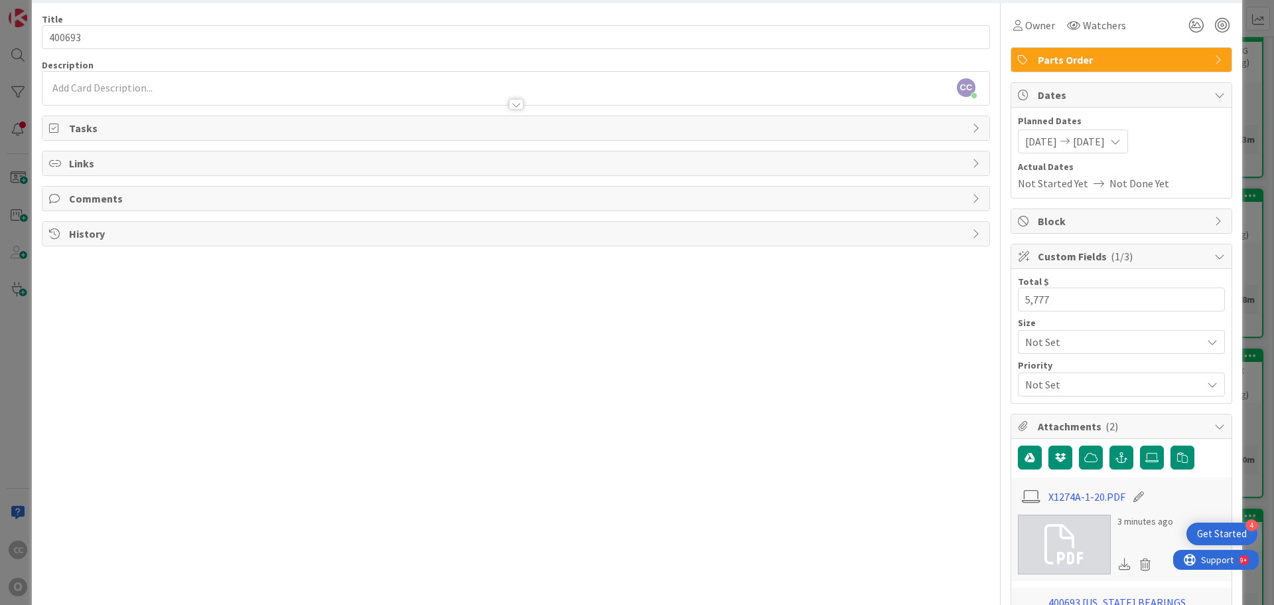
scroll to position [0, 0]
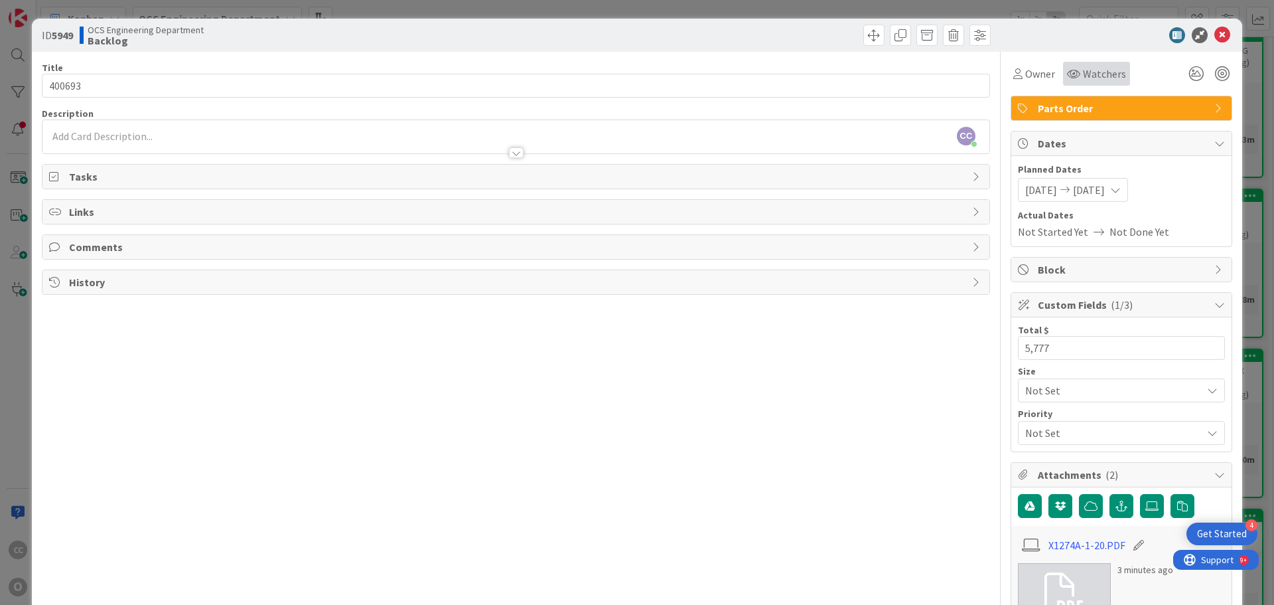
click at [1090, 74] on span "Watchers" at bounding box center [1104, 74] width 43 height 16
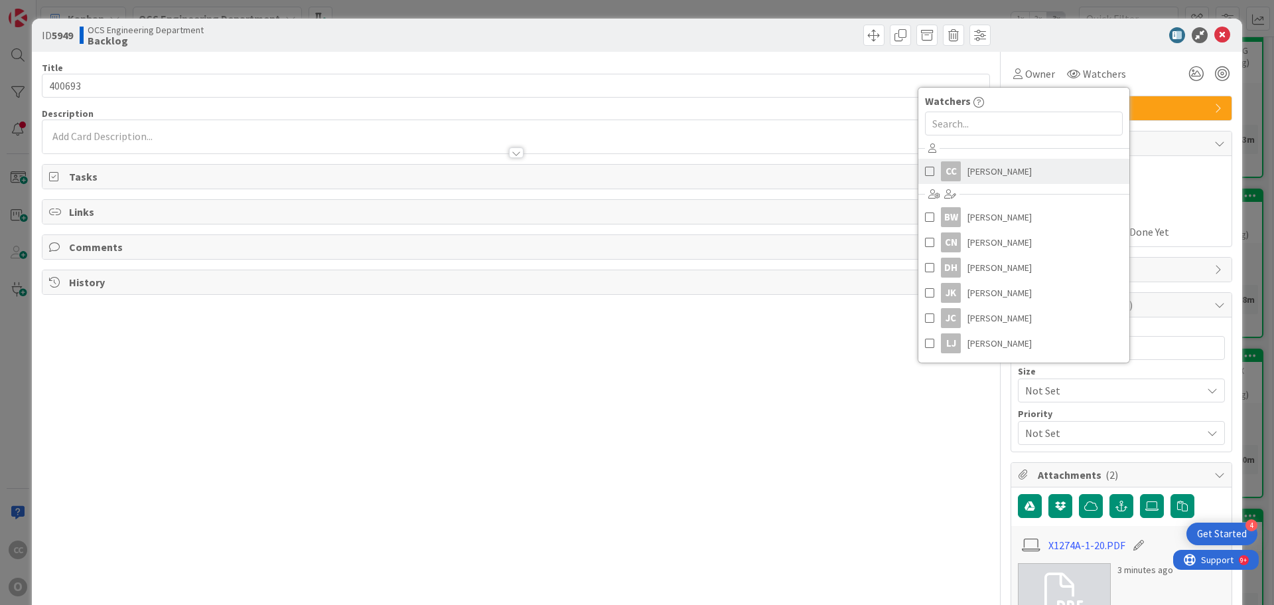
click at [987, 169] on span "Cameron Chambers" at bounding box center [1000, 171] width 64 height 20
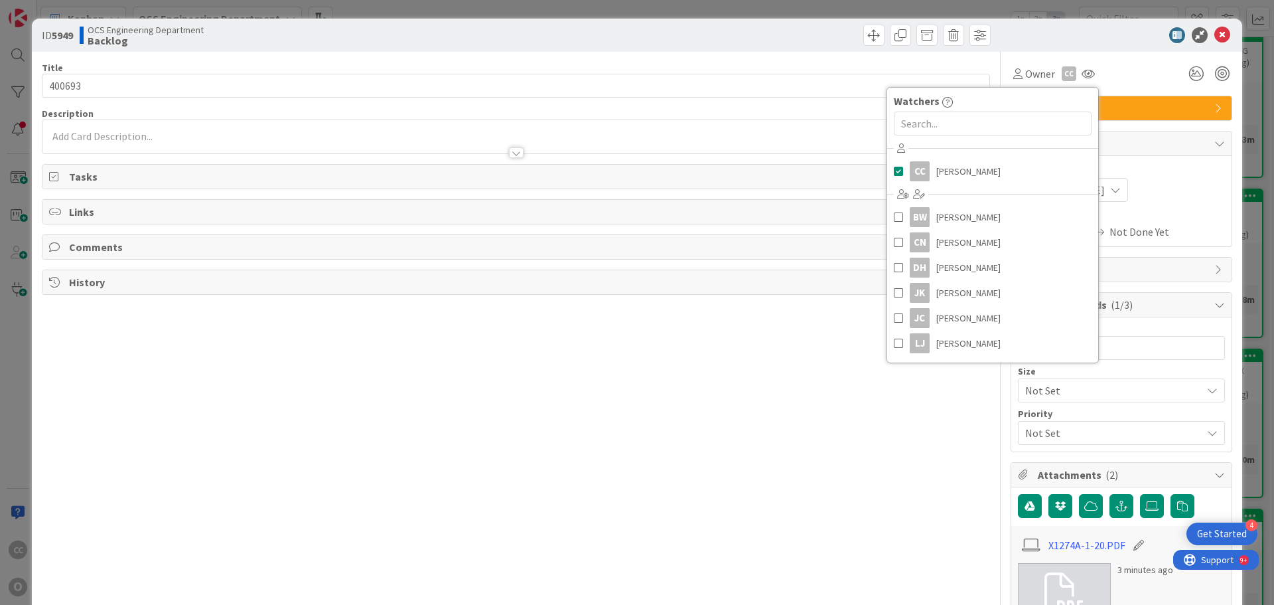
click at [1131, 83] on div "Owner CC Watchers CC Cameron Chambers BW Bobby White CN Cecilia Nelson DH Danny…" at bounding box center [1122, 74] width 222 height 24
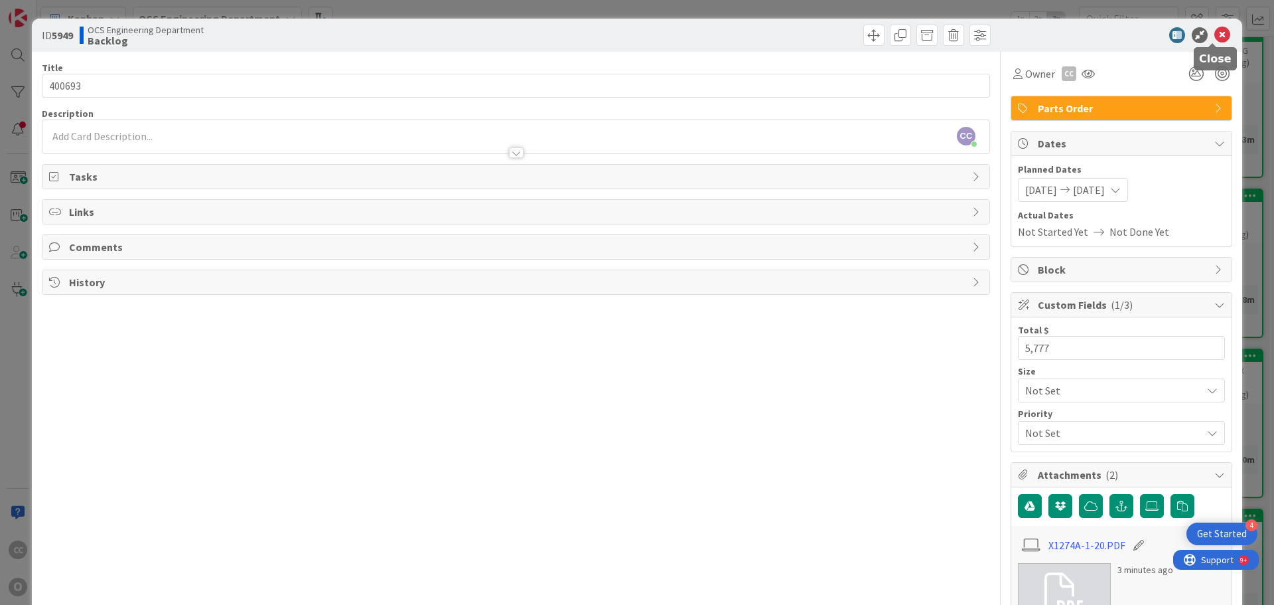
click at [1215, 38] on icon at bounding box center [1223, 35] width 16 height 16
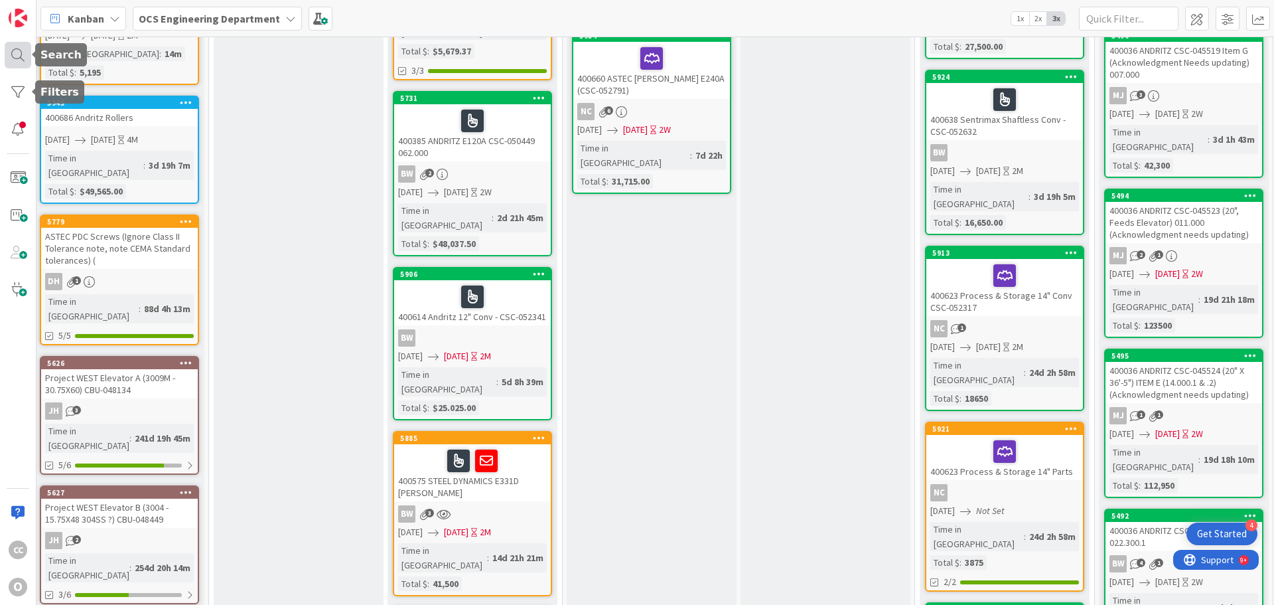
click at [16, 57] on div at bounding box center [18, 55] width 27 height 27
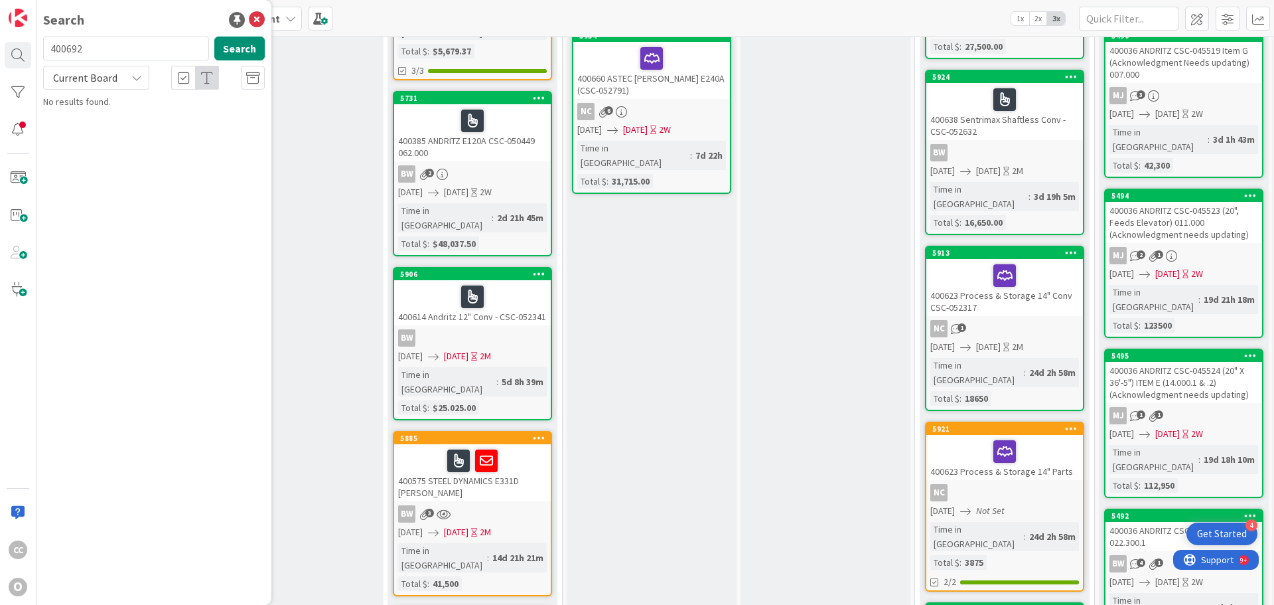
type input "400692"
click at [195, 108] on div "OCS Engineering Department › Backlog" at bounding box center [163, 104] width 203 height 12
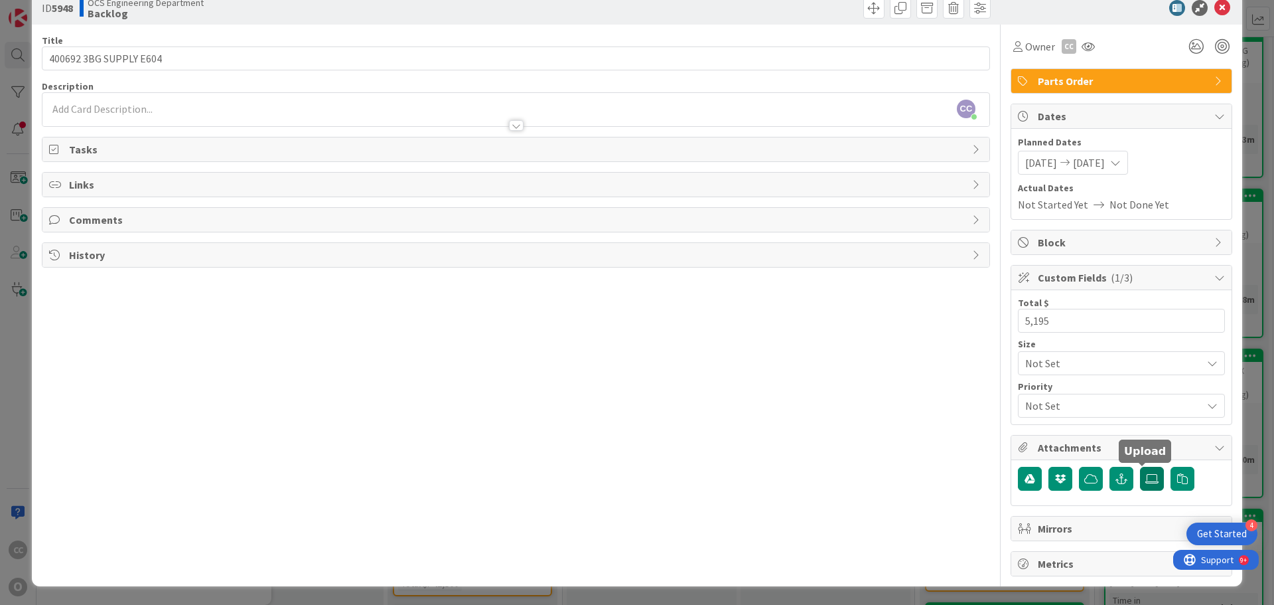
click at [1146, 481] on icon at bounding box center [1152, 478] width 13 height 11
click at [1140, 467] on input "file" at bounding box center [1140, 467] width 0 height 0
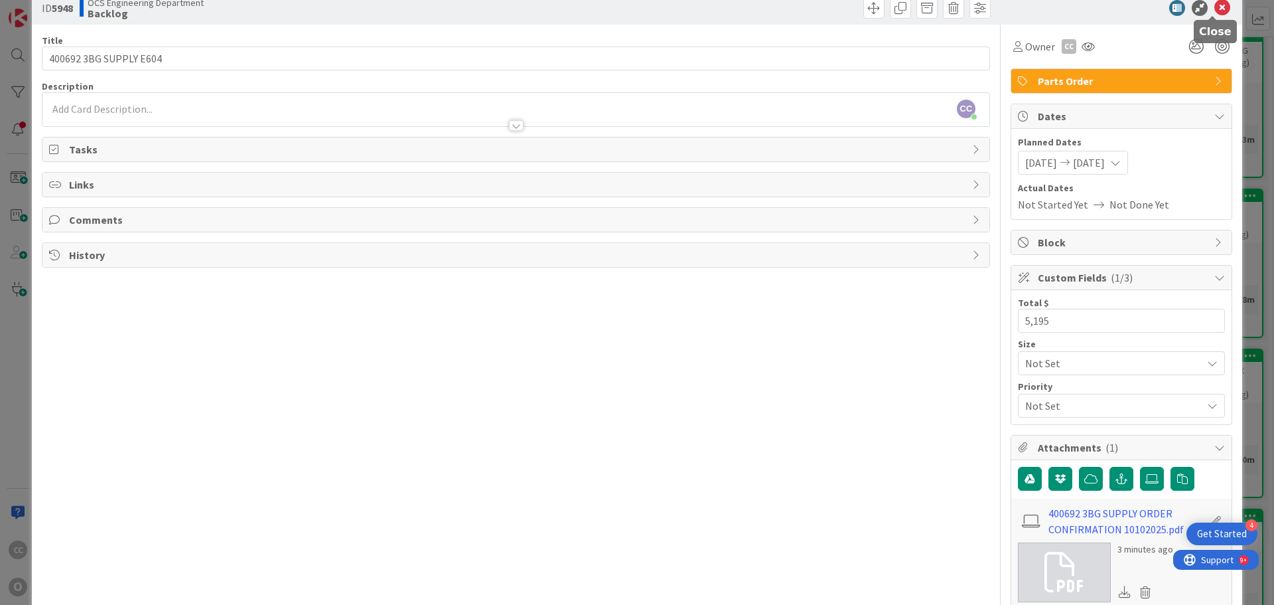
click at [1215, 6] on icon at bounding box center [1223, 8] width 16 height 16
